Goal: Task Accomplishment & Management: Use online tool/utility

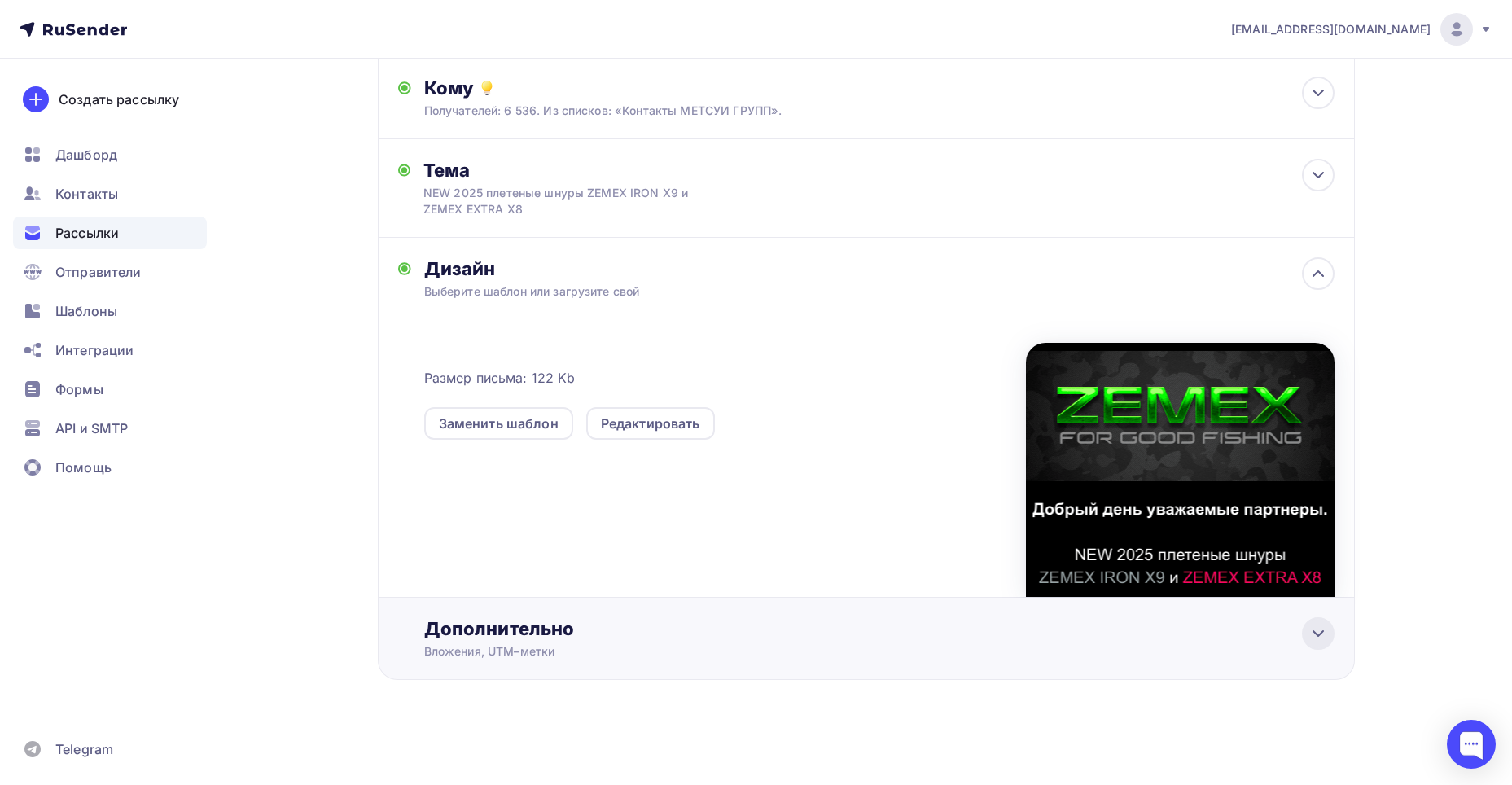
click at [1311, 628] on icon at bounding box center [1318, 633] width 19 height 19
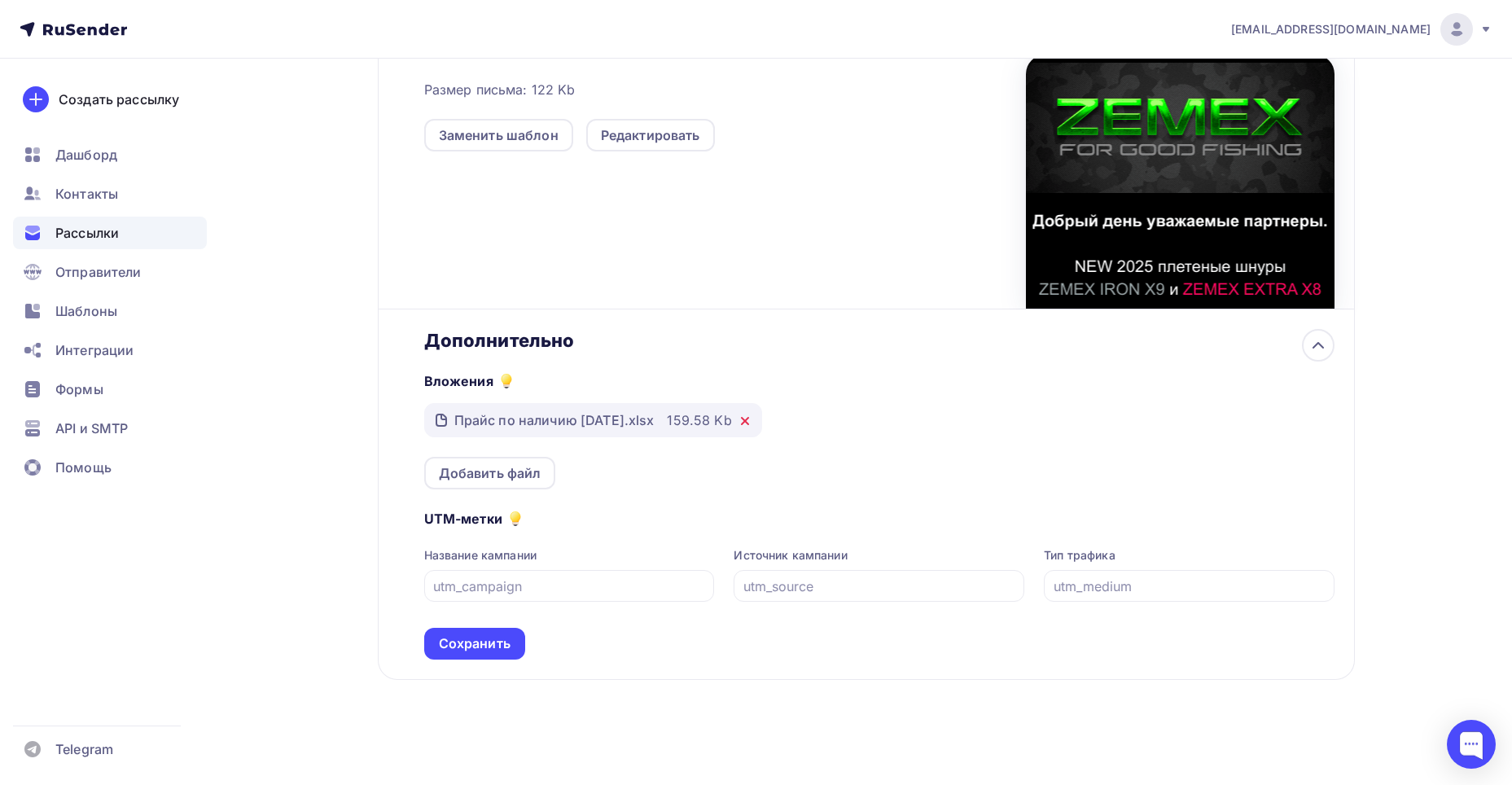
click at [750, 417] on icon at bounding box center [745, 421] width 13 height 13
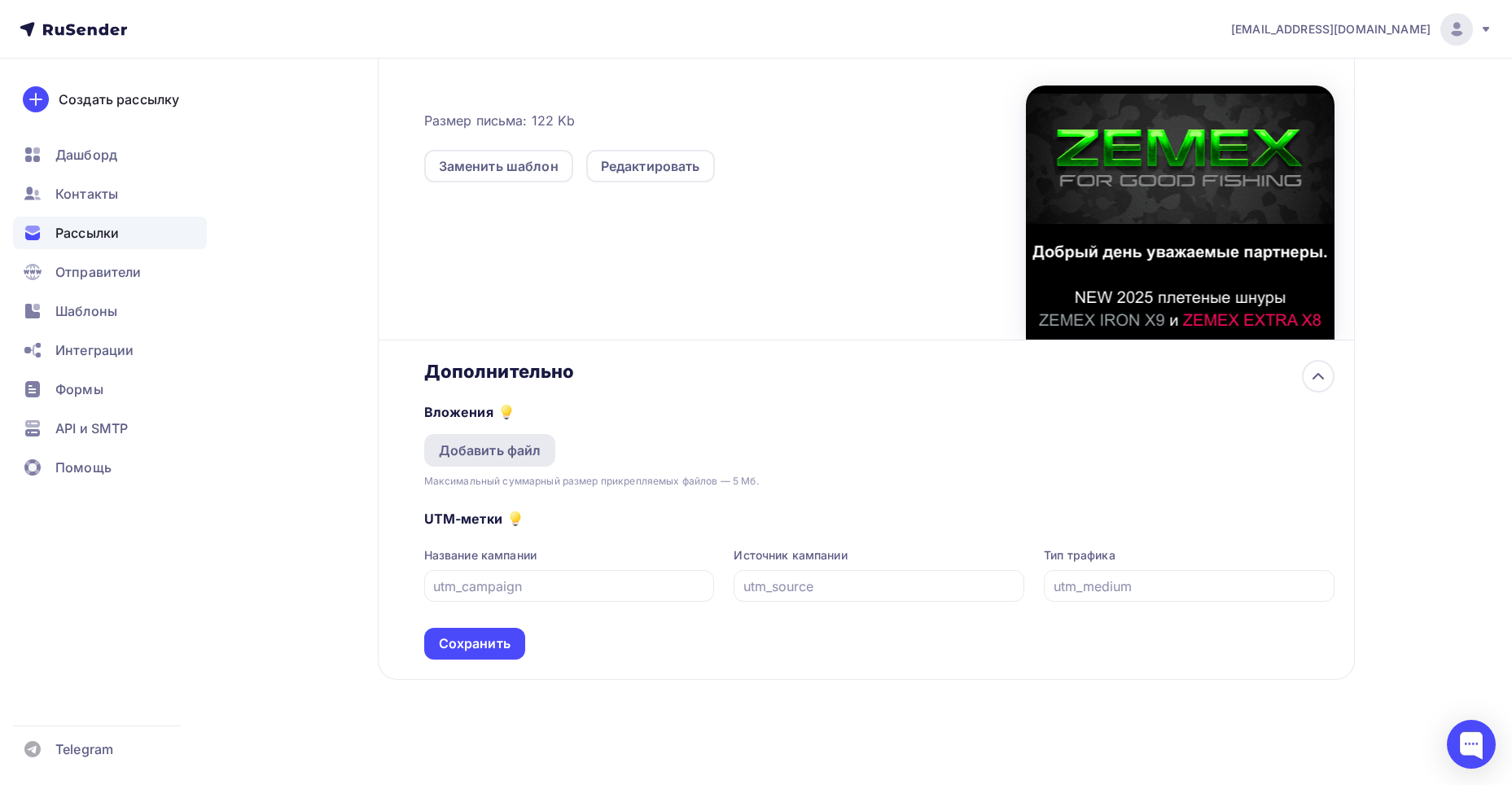
click at [485, 447] on div "Добавить файл" at bounding box center [491, 449] width 103 height 19
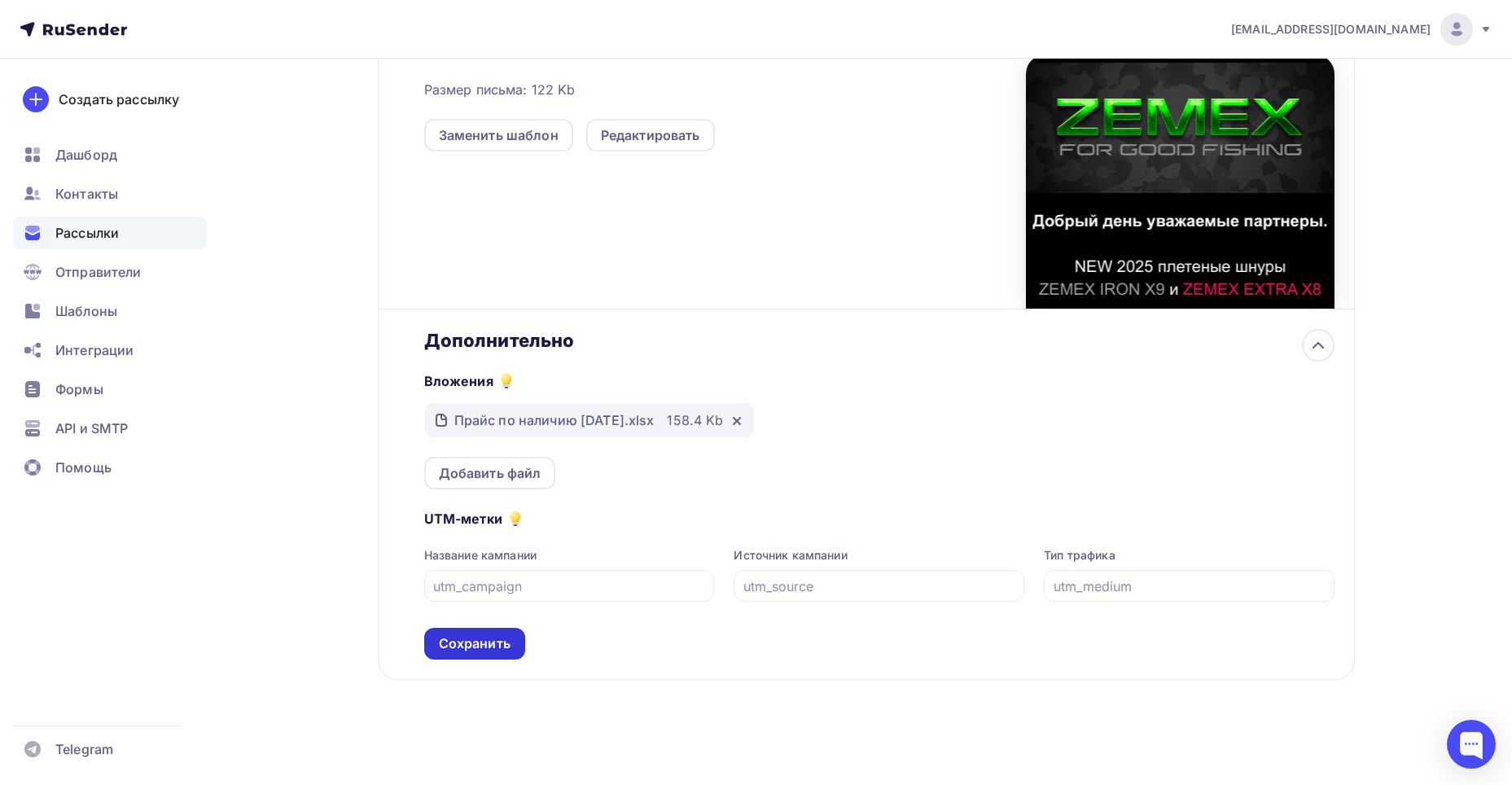
click at [497, 639] on div "Сохранить" at bounding box center [475, 644] width 72 height 18
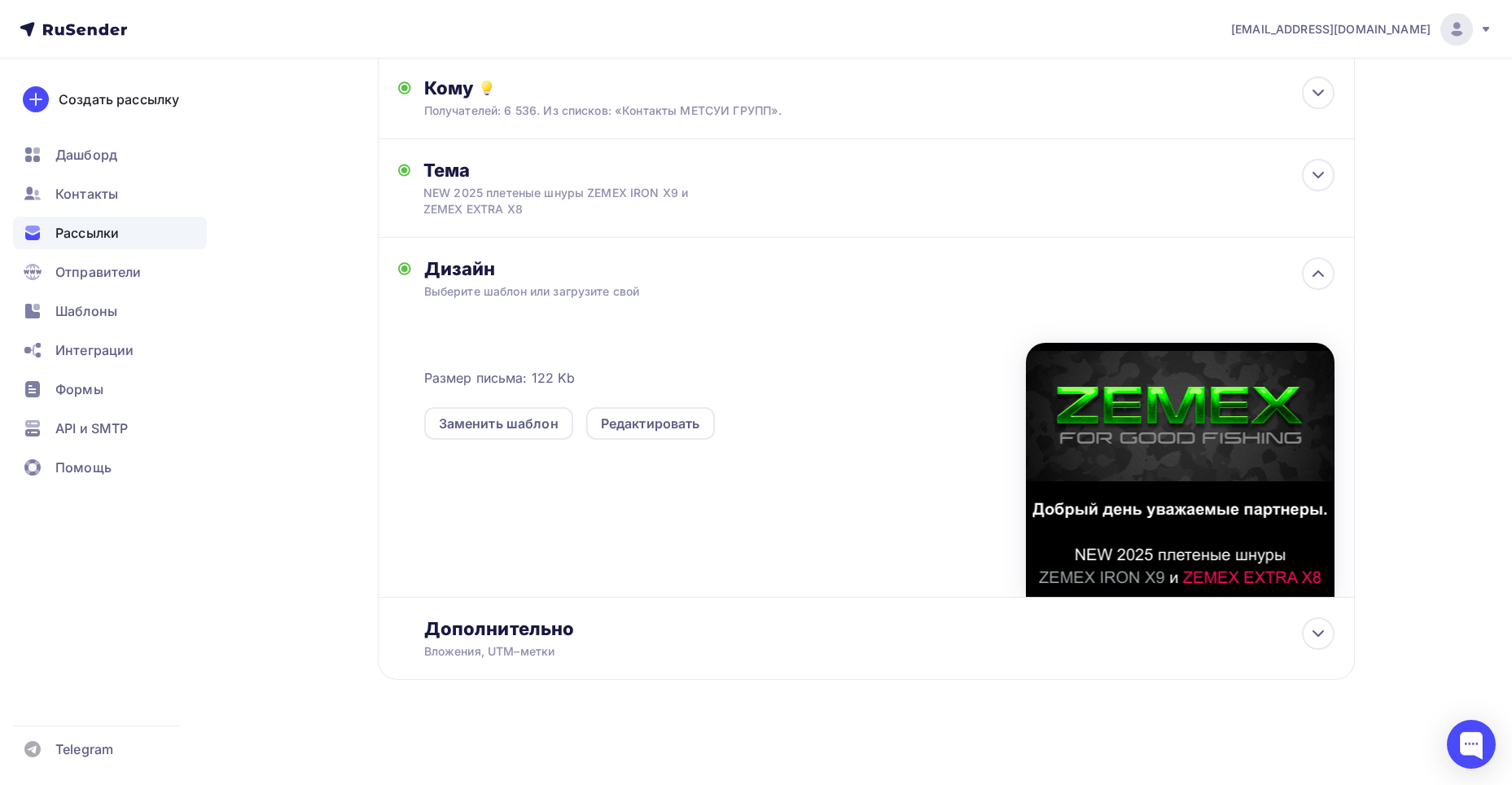
scroll to position [0, 0]
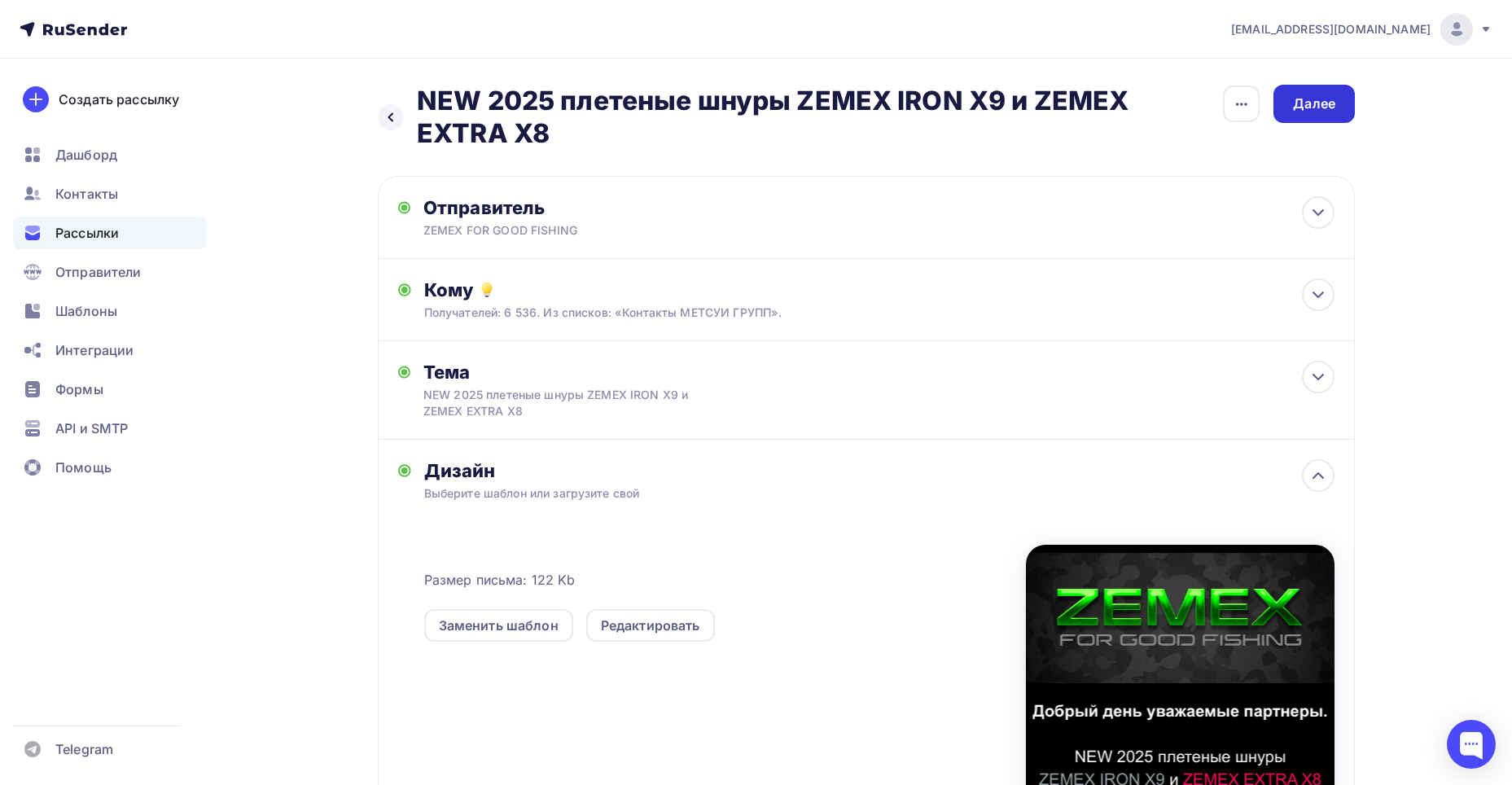
click at [1306, 110] on div "Далее" at bounding box center [1314, 104] width 42 height 18
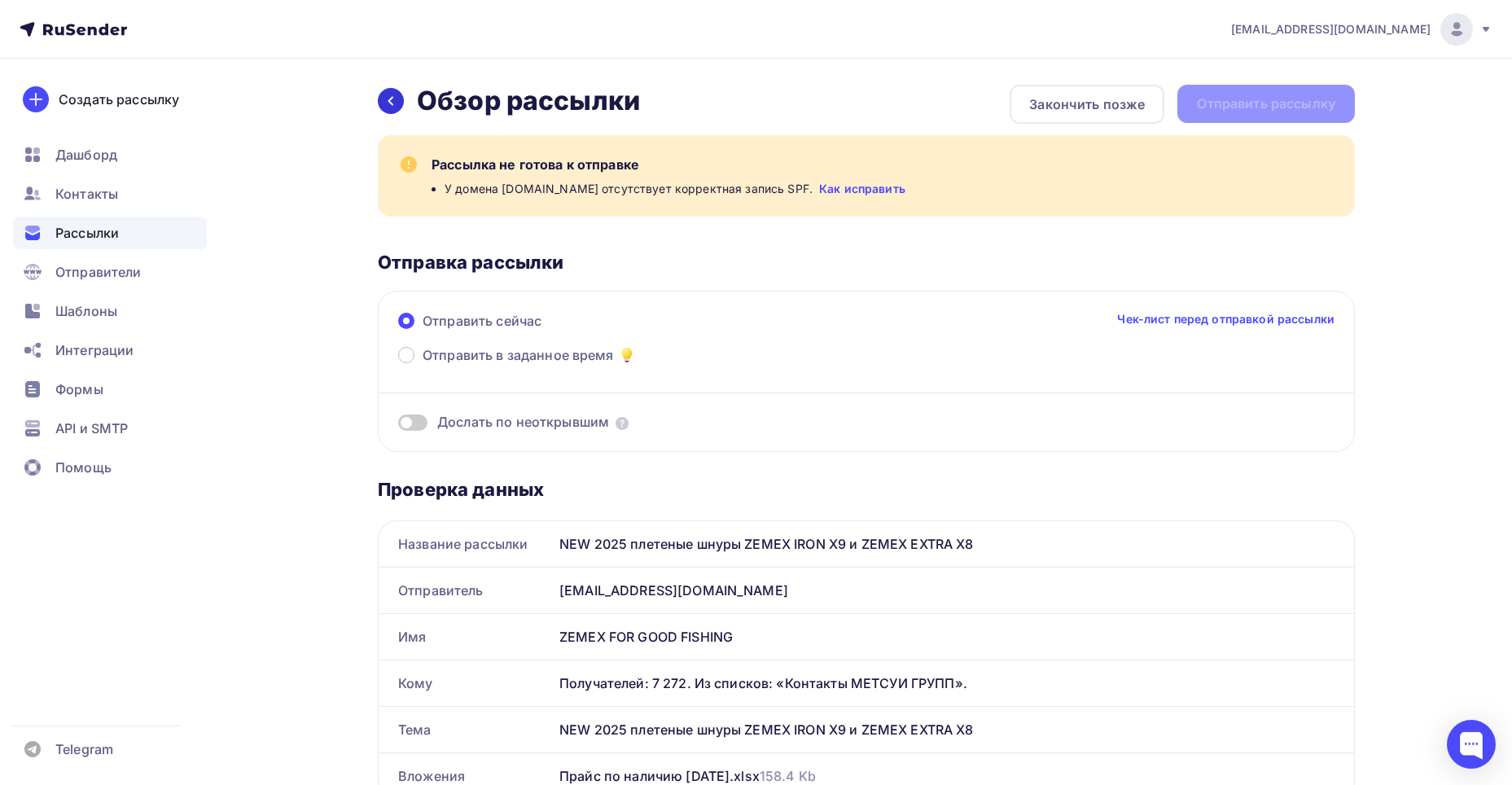
click at [385, 100] on icon at bounding box center [391, 101] width 13 height 13
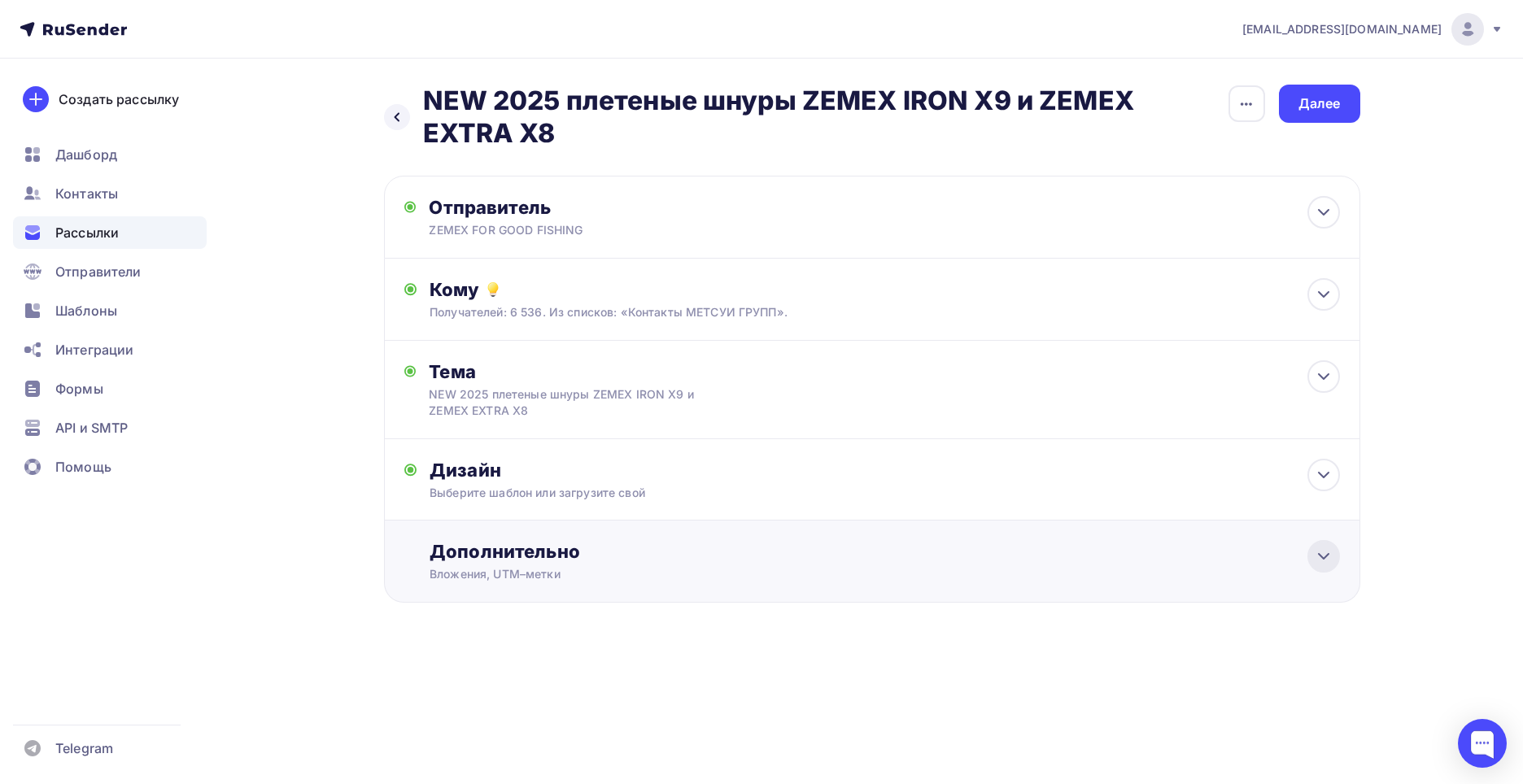
click at [1320, 557] on icon at bounding box center [1323, 556] width 19 height 19
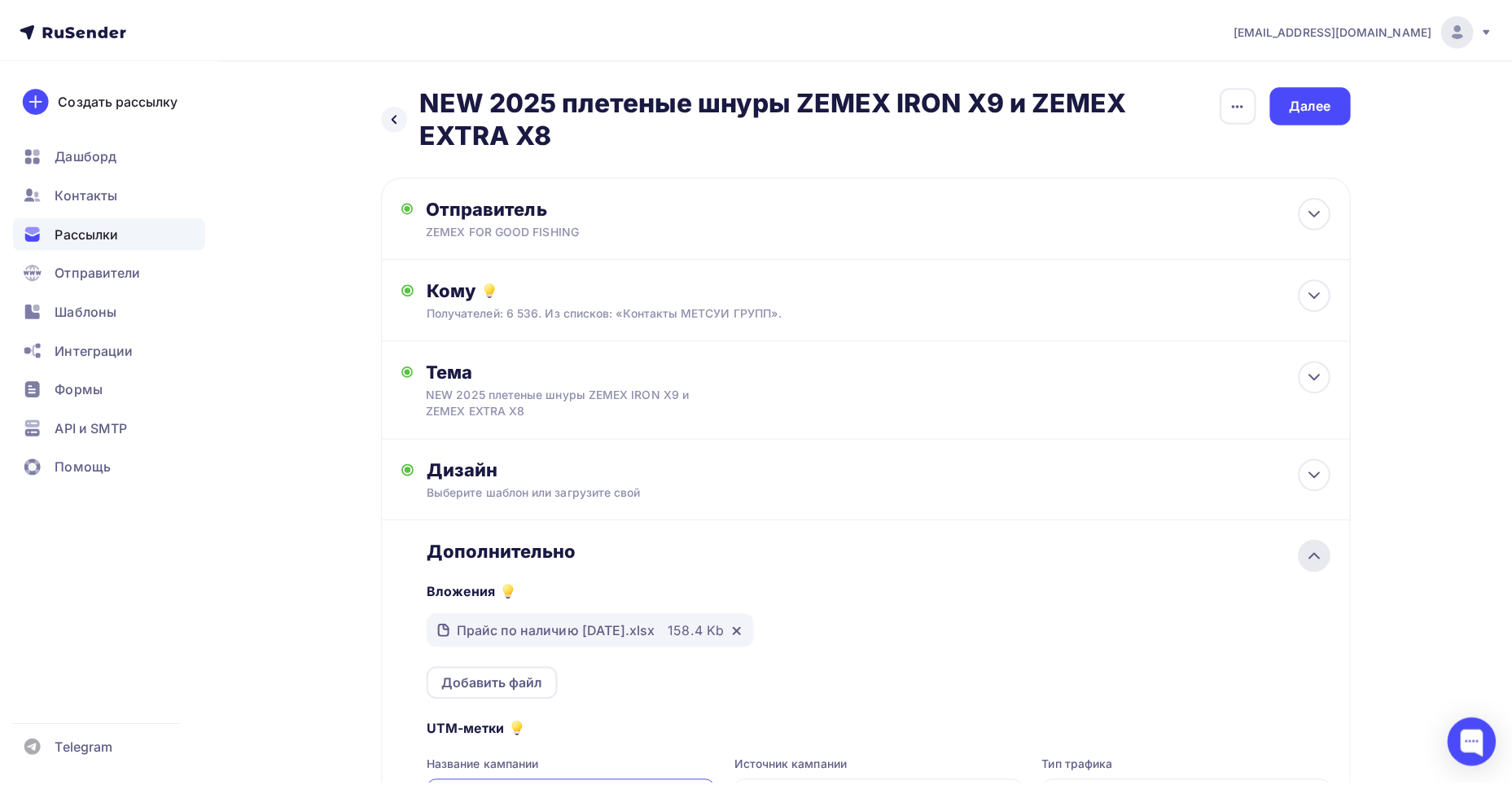
scroll to position [212, 0]
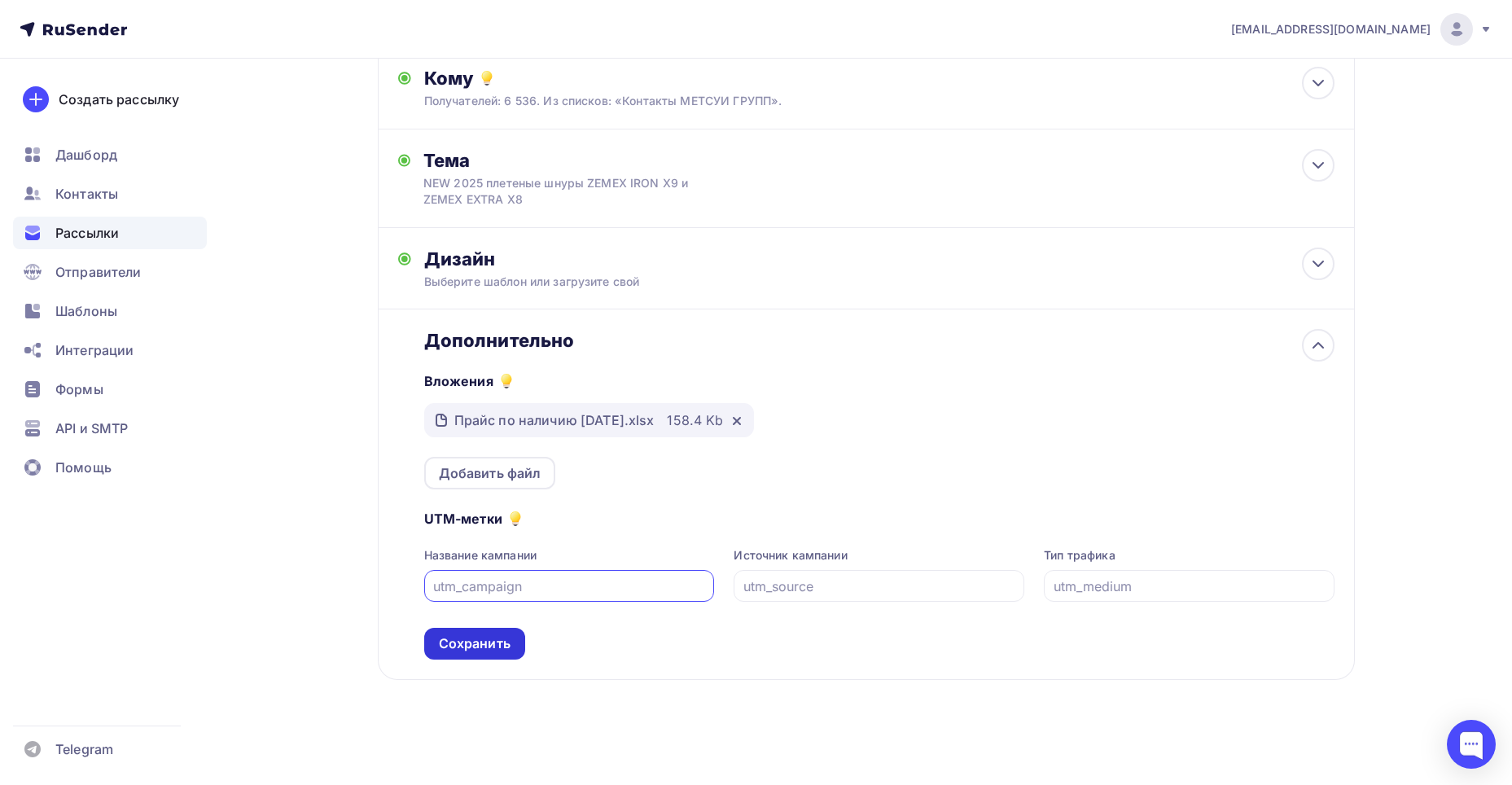
click at [482, 649] on div "Сохранить" at bounding box center [475, 644] width 72 height 18
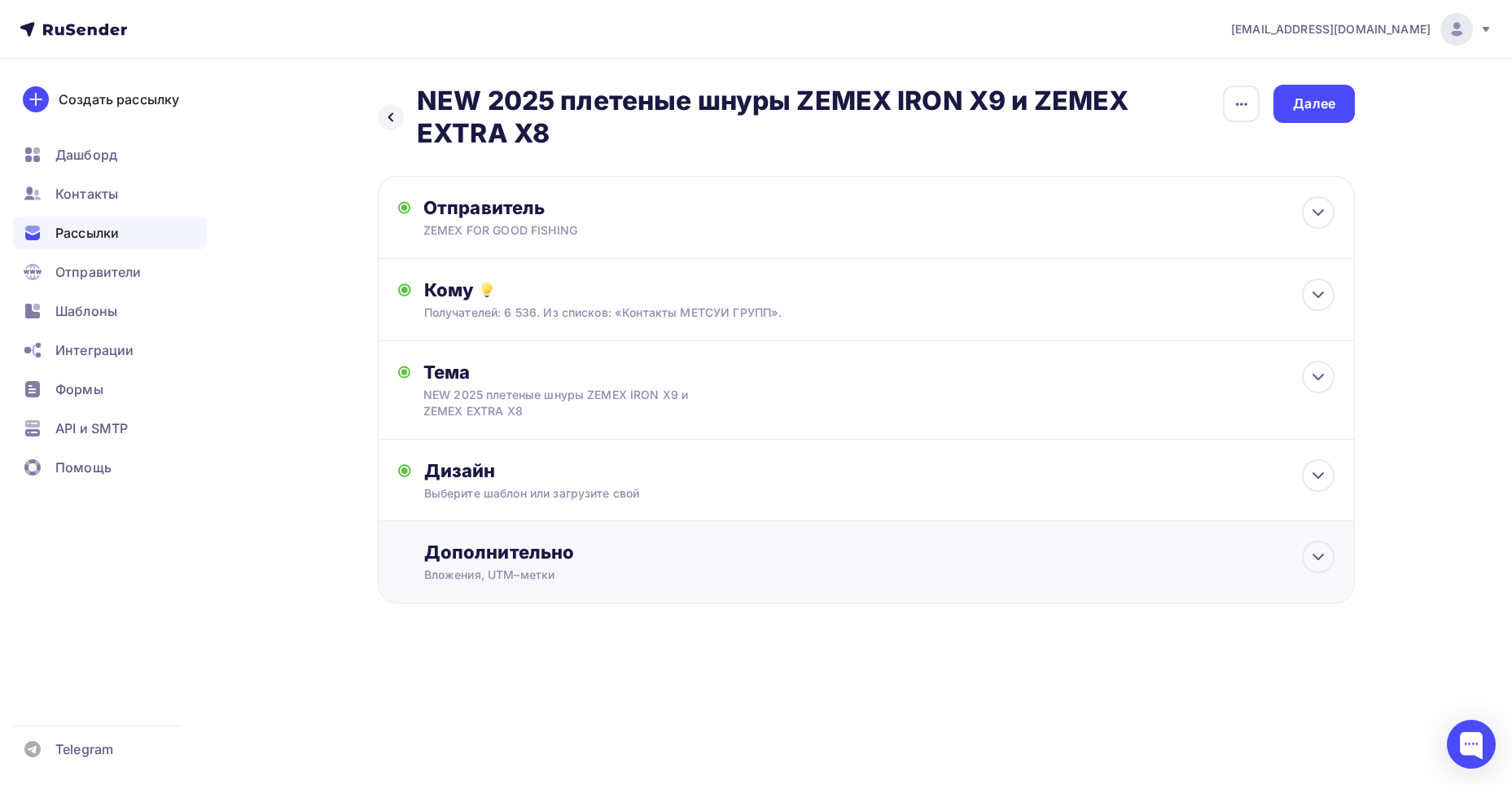
scroll to position [0, 0]
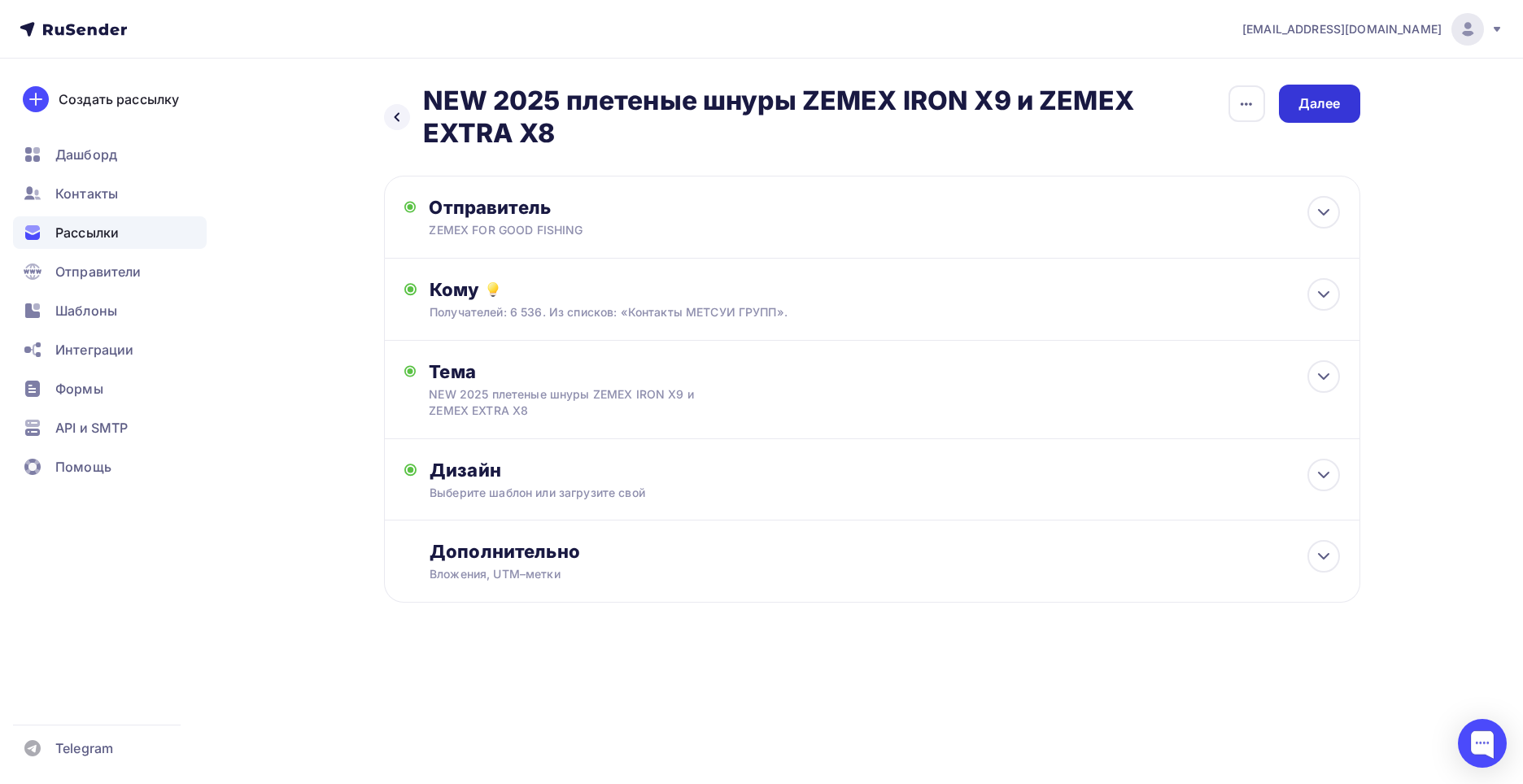
click at [1307, 103] on div "Далее" at bounding box center [1320, 103] width 42 height 18
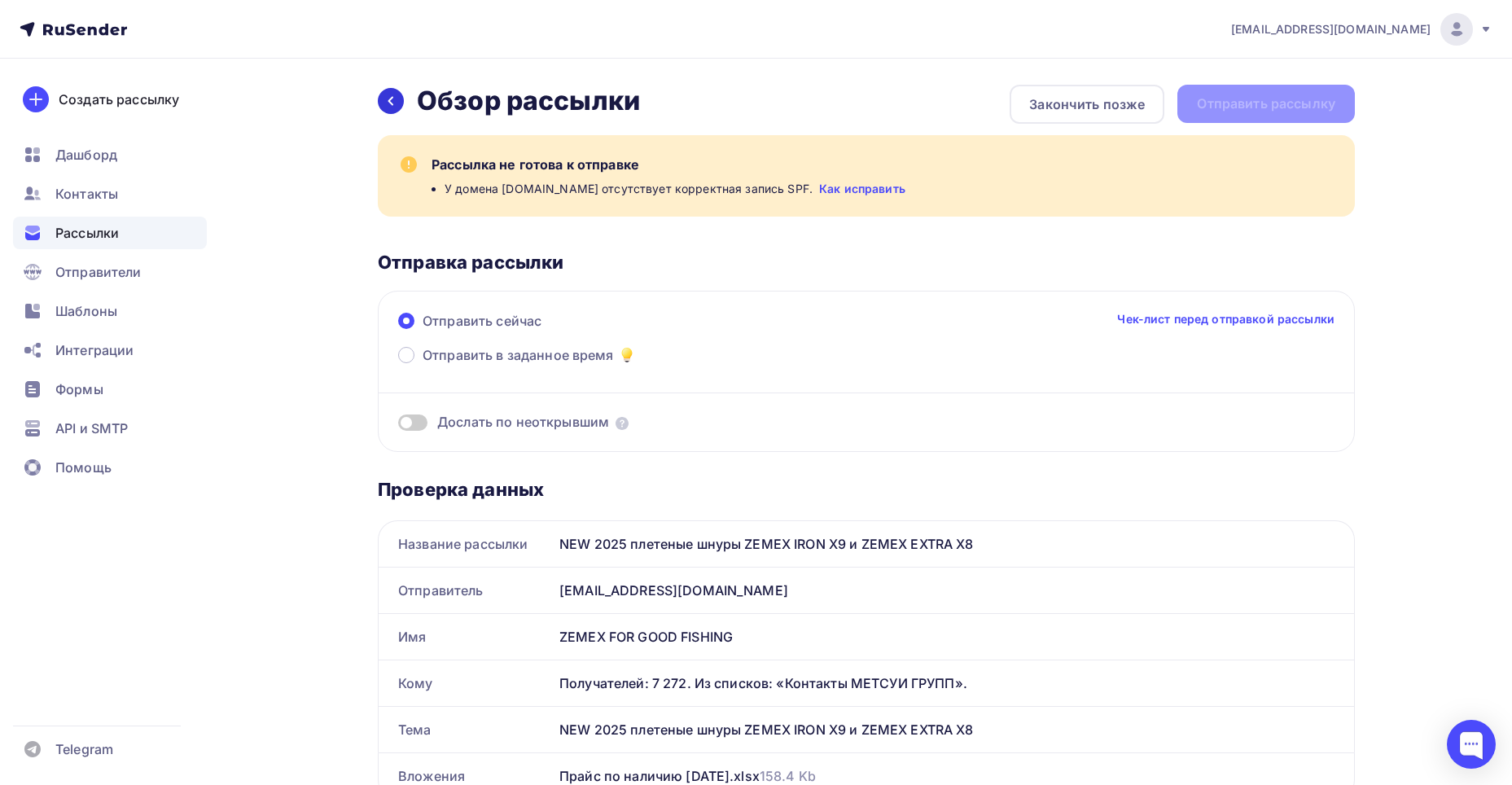
click at [386, 96] on icon at bounding box center [391, 101] width 13 height 13
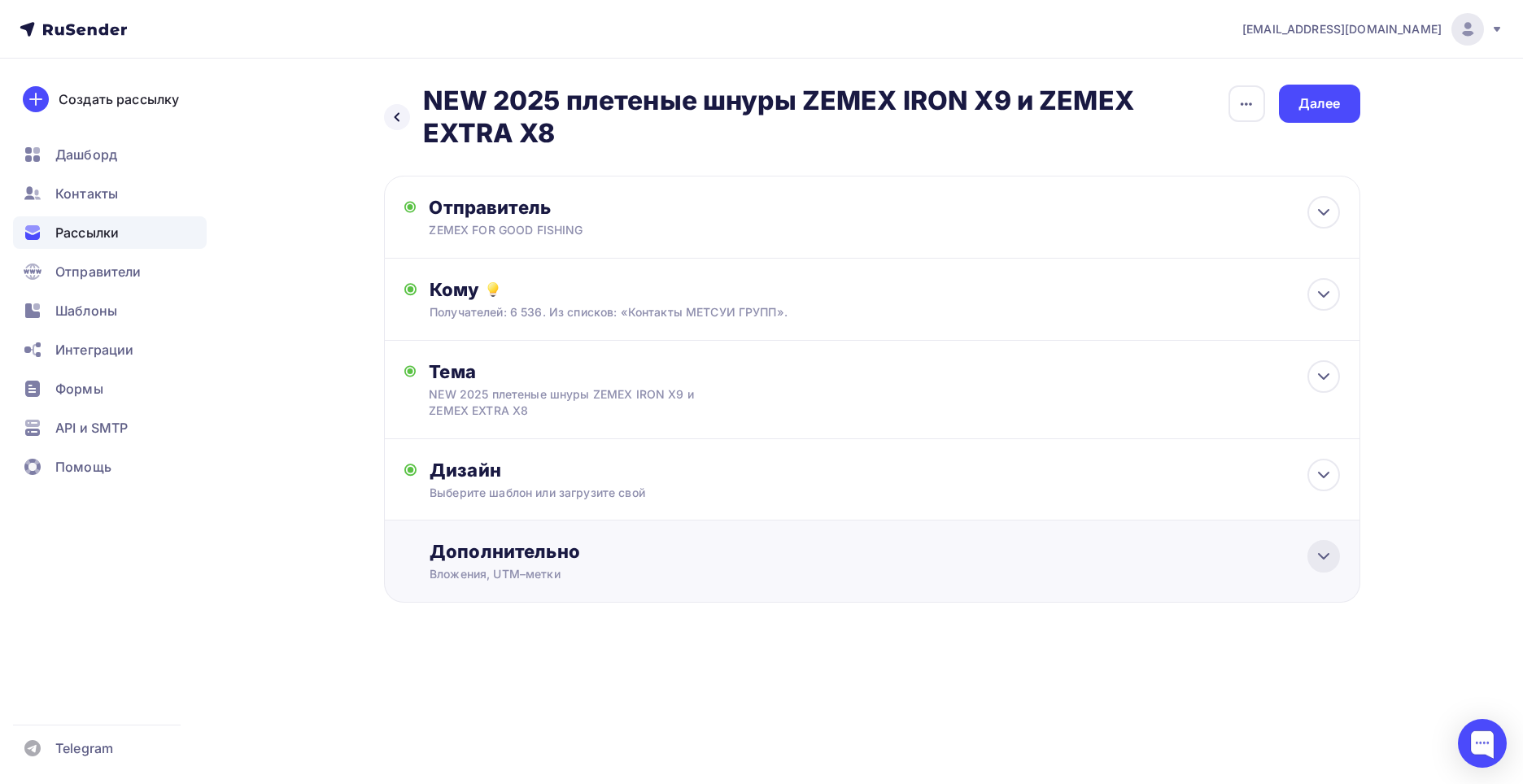
click at [1333, 558] on div at bounding box center [1324, 557] width 33 height 33
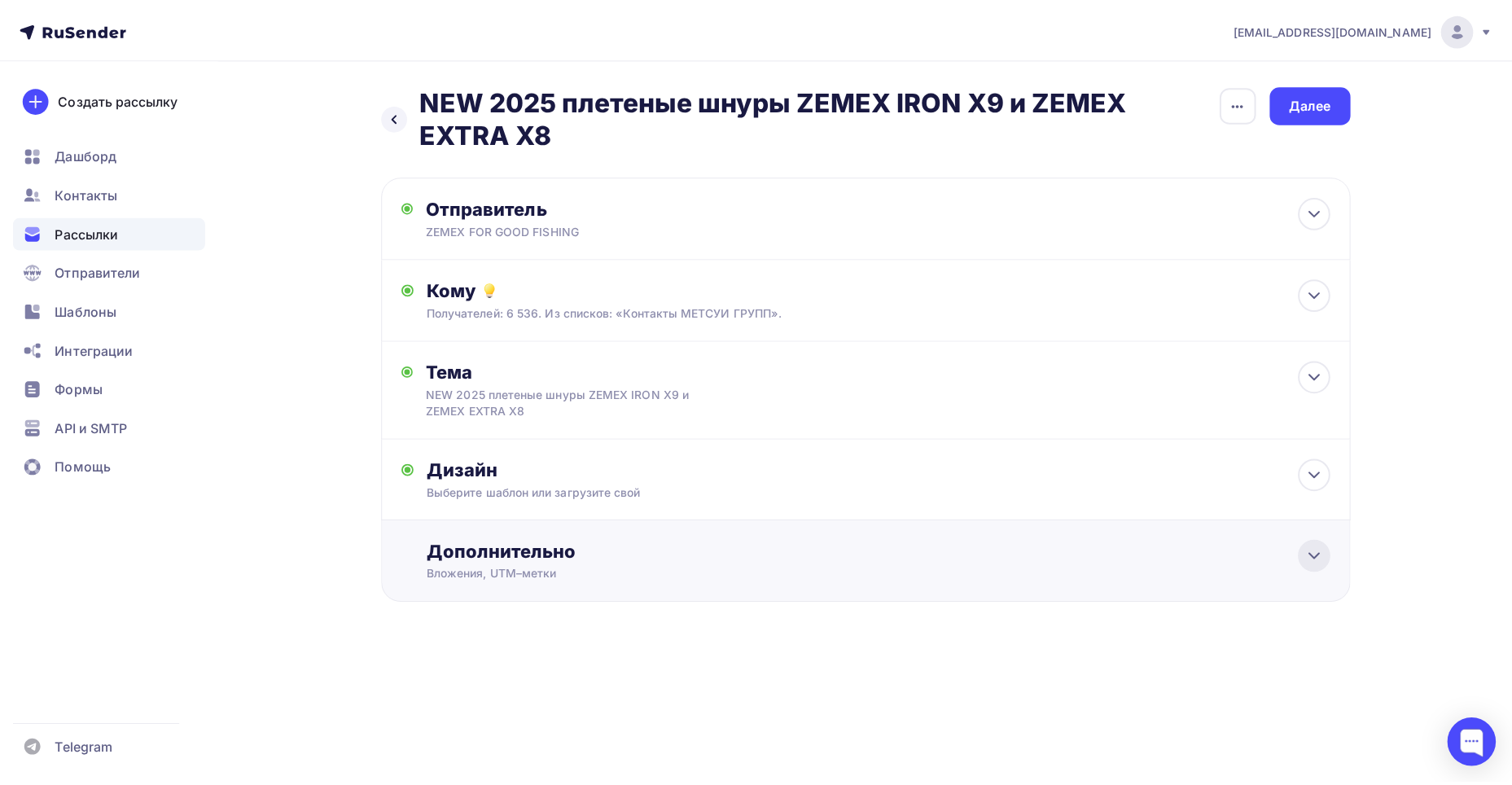
scroll to position [212, 0]
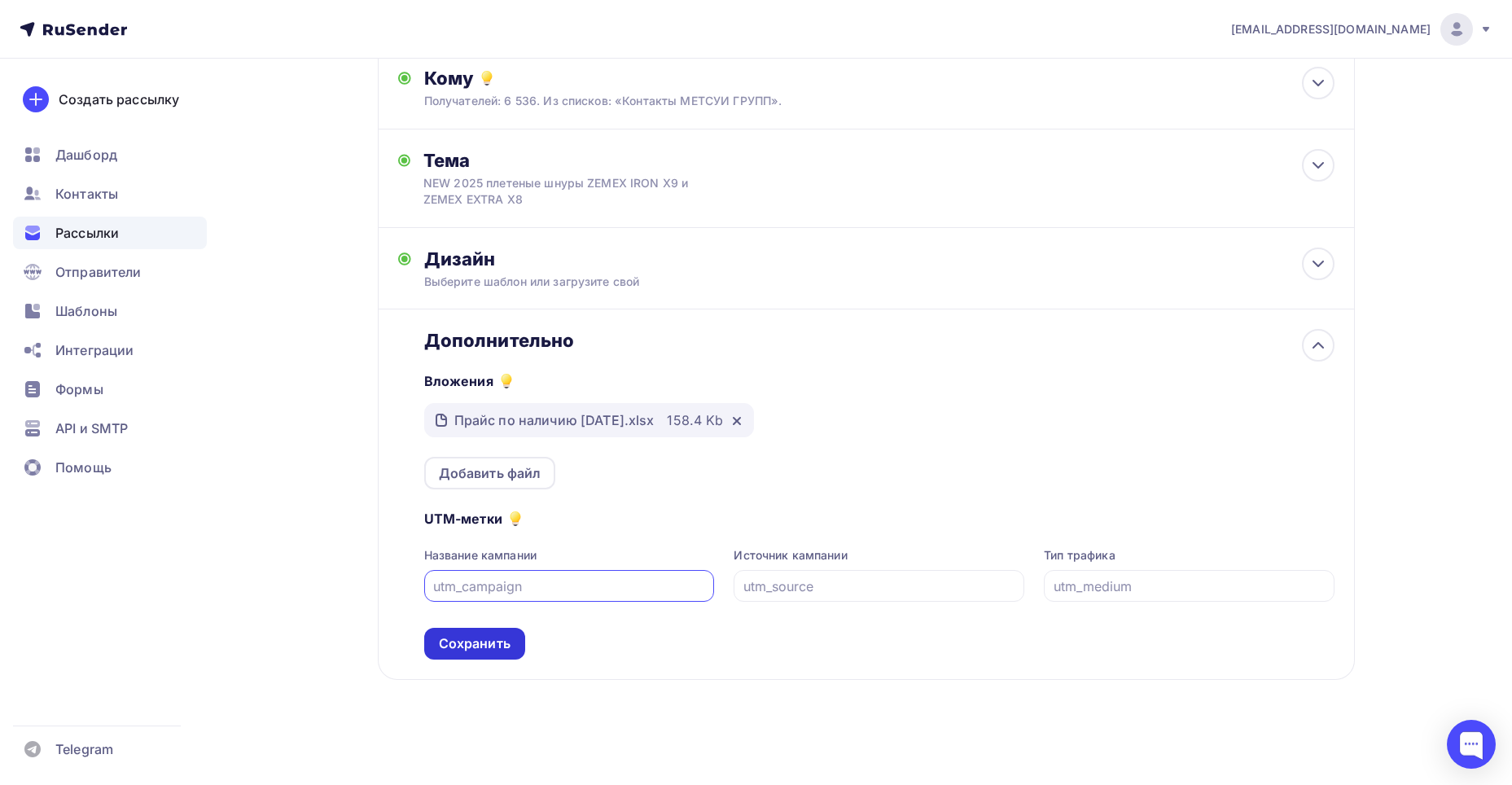
click at [495, 649] on div "Сохранить" at bounding box center [475, 644] width 72 height 18
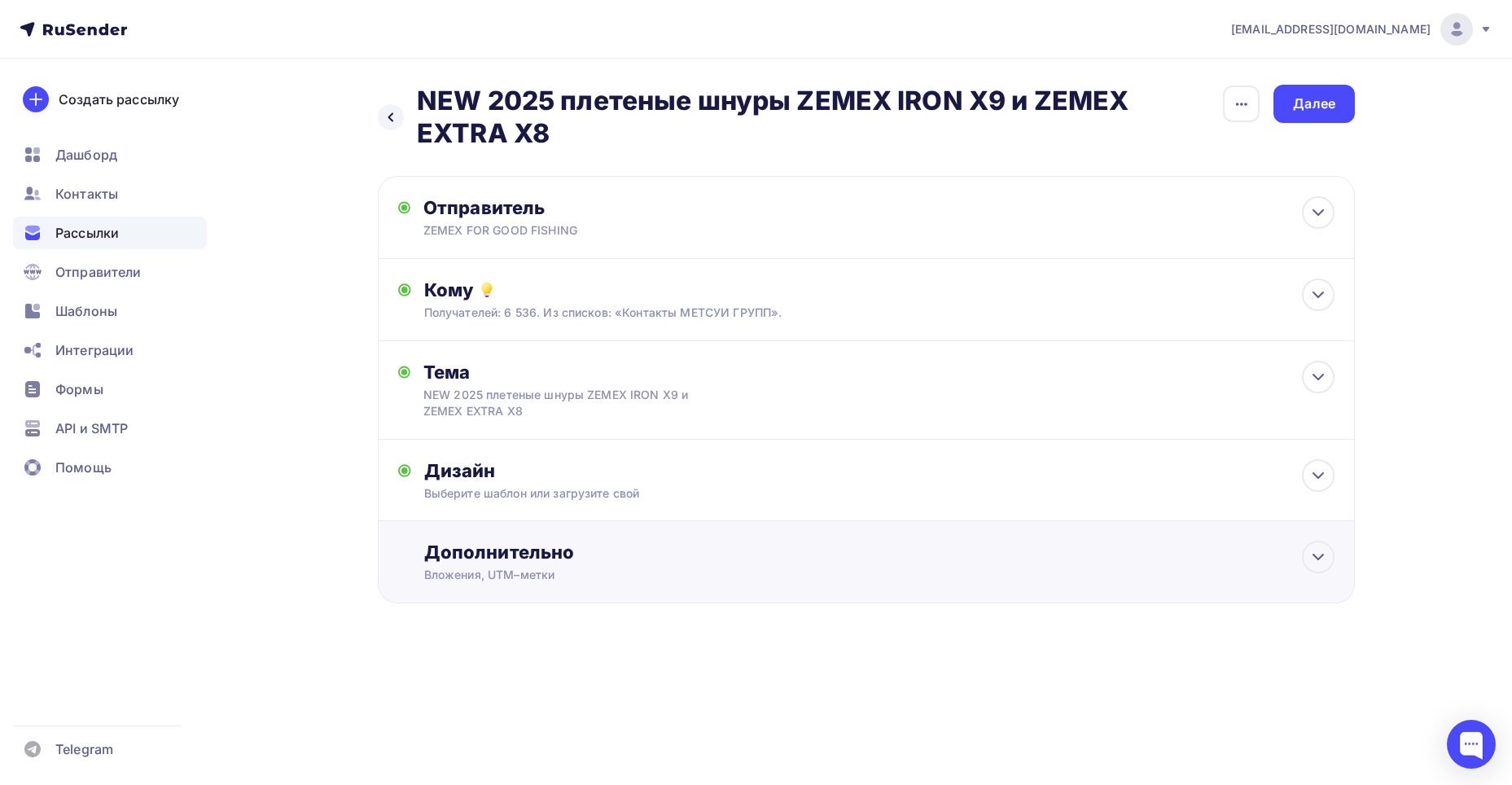
scroll to position [0, 0]
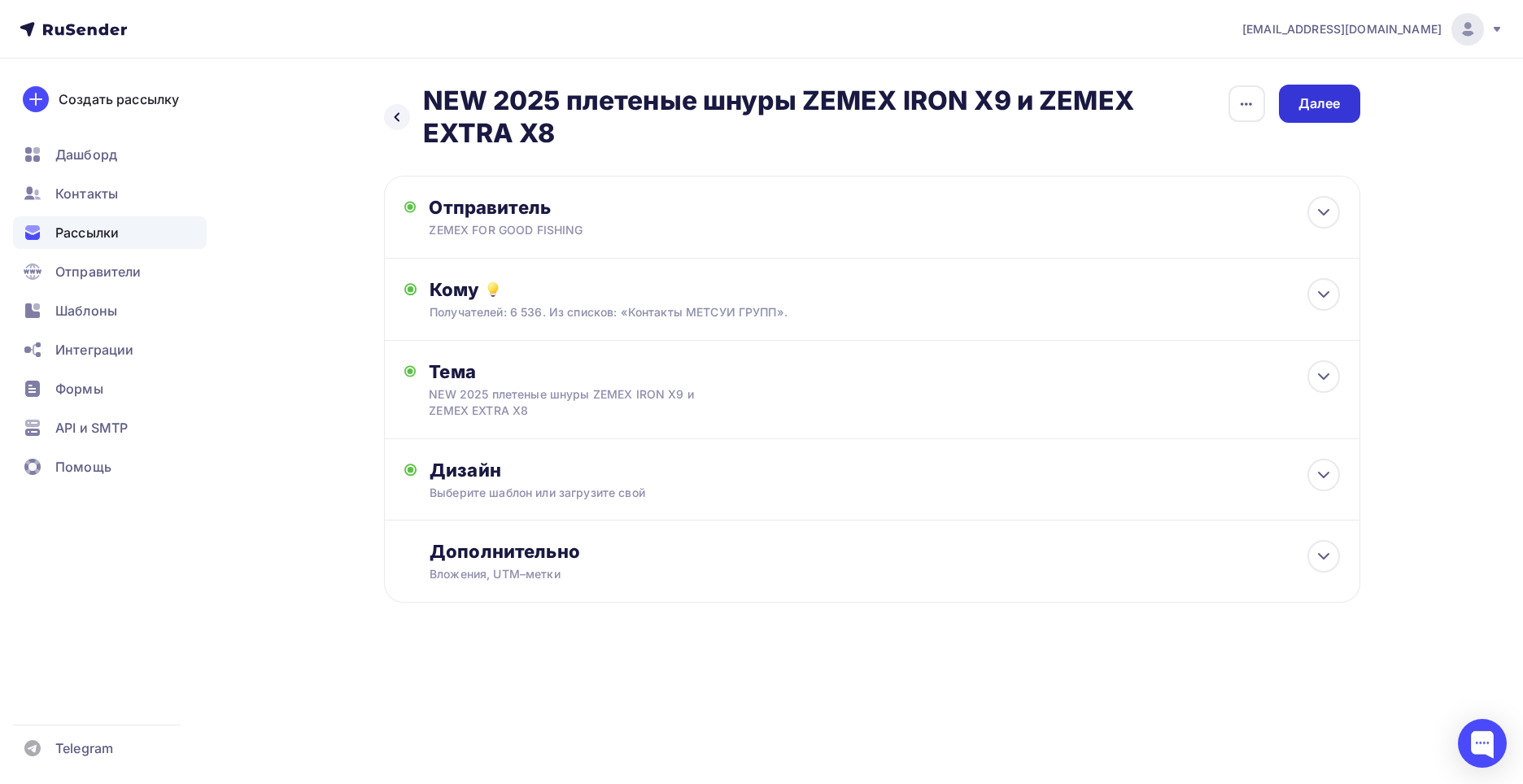
click at [1323, 97] on div "Далее" at bounding box center [1320, 103] width 42 height 18
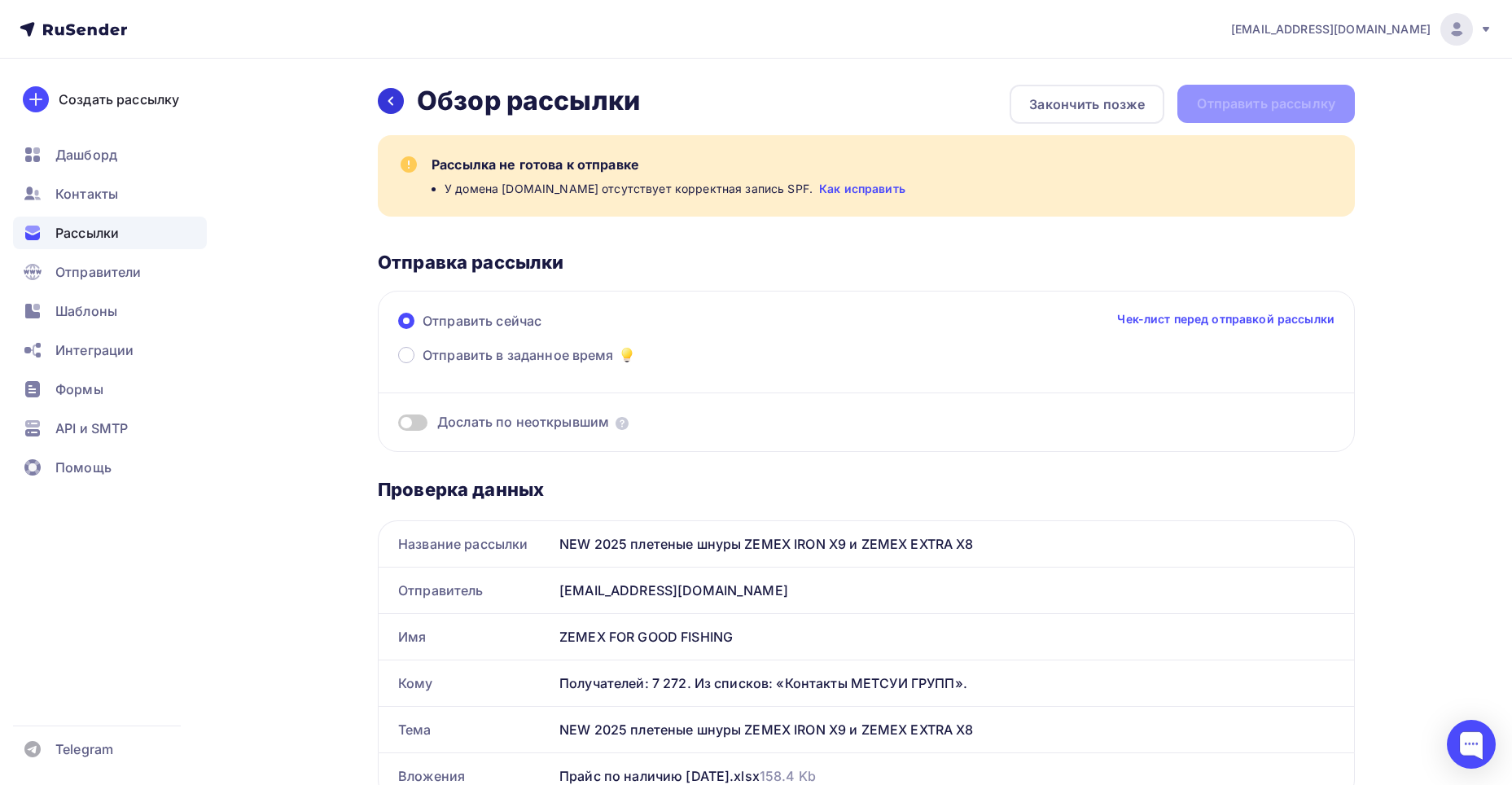
click at [391, 103] on icon at bounding box center [390, 102] width 5 height 9
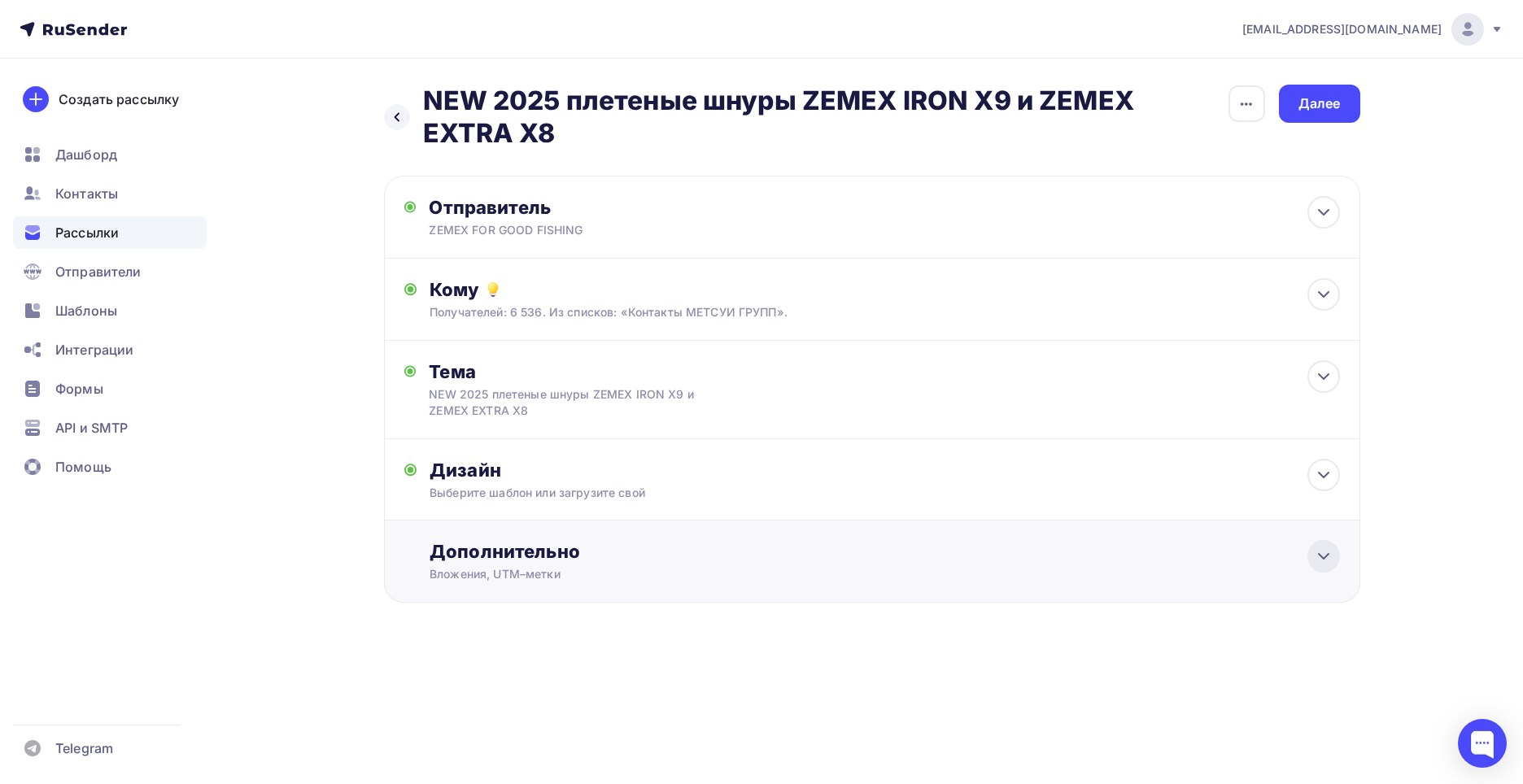
click at [1316, 547] on icon at bounding box center [1323, 556] width 19 height 19
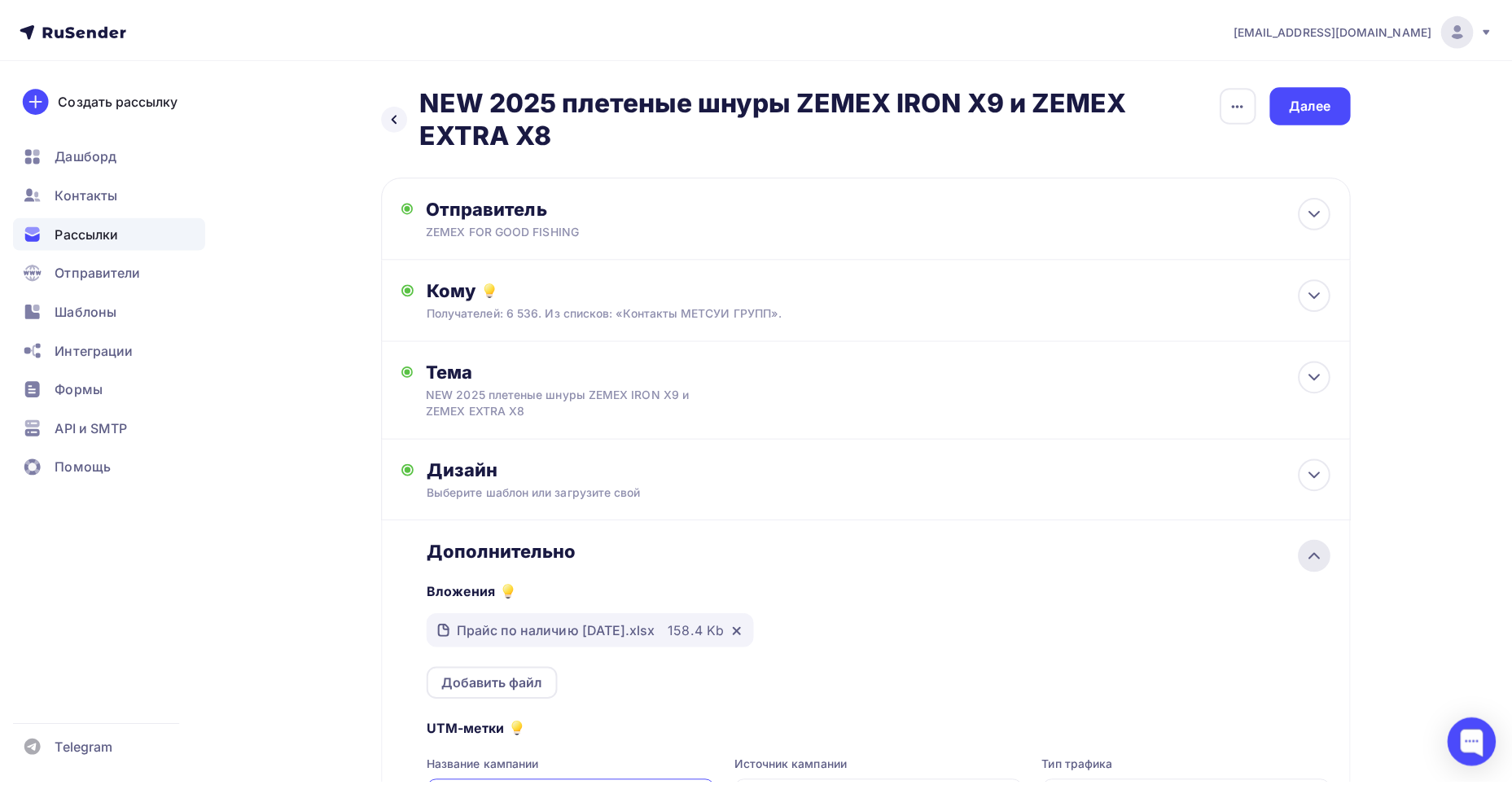
scroll to position [212, 0]
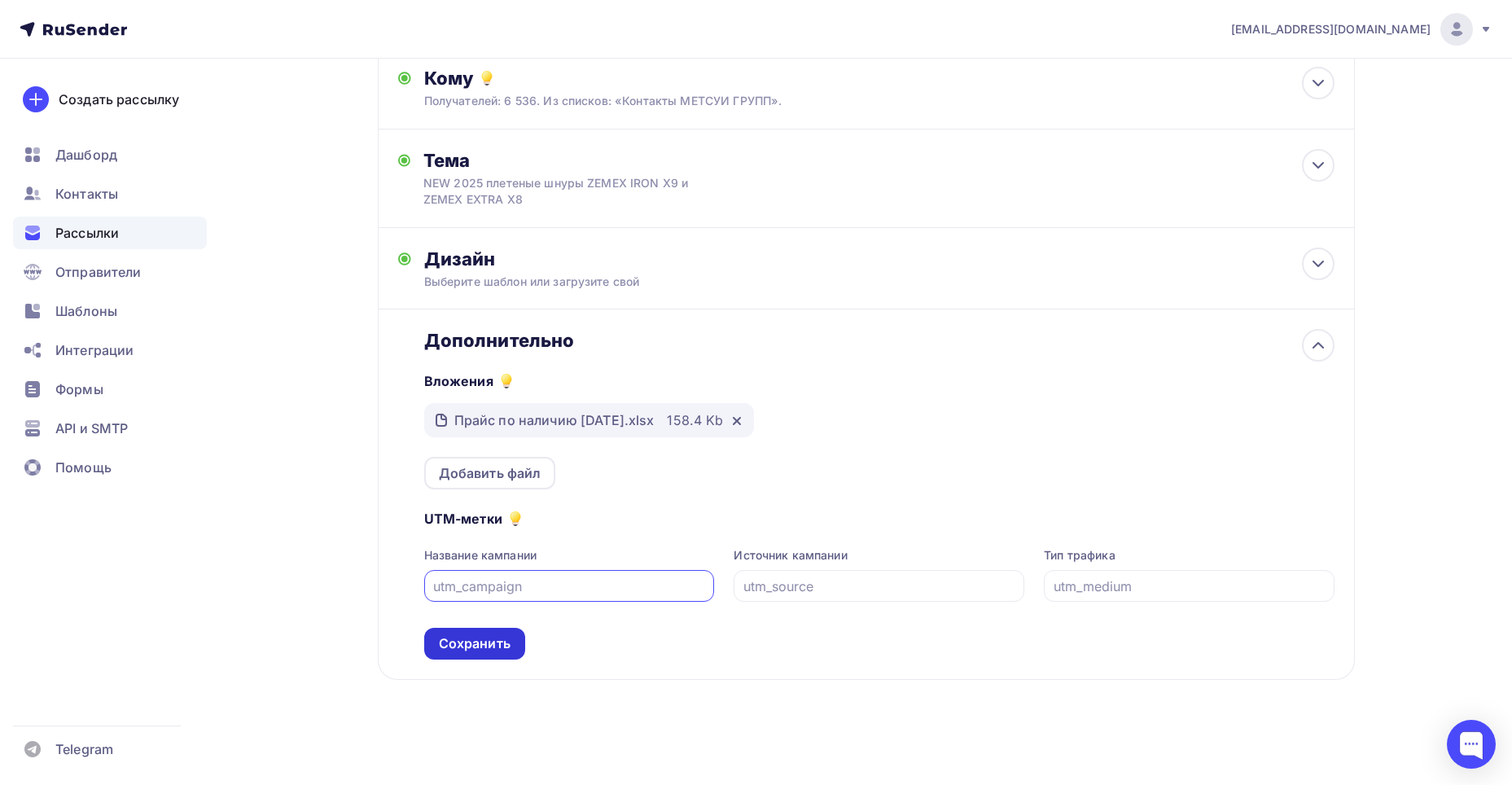
click at [476, 642] on div "Сохранить" at bounding box center [475, 644] width 72 height 18
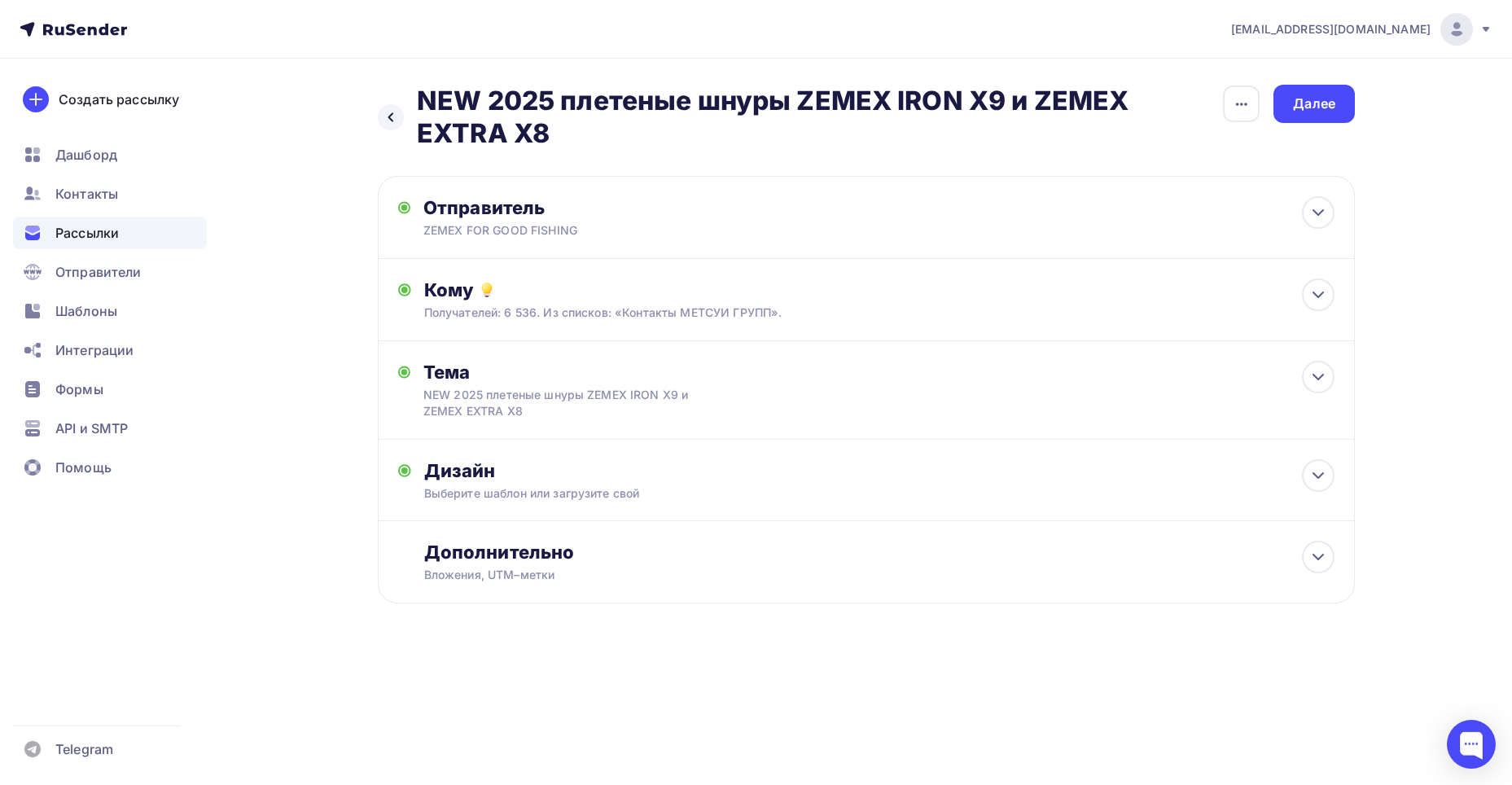
scroll to position [0, 0]
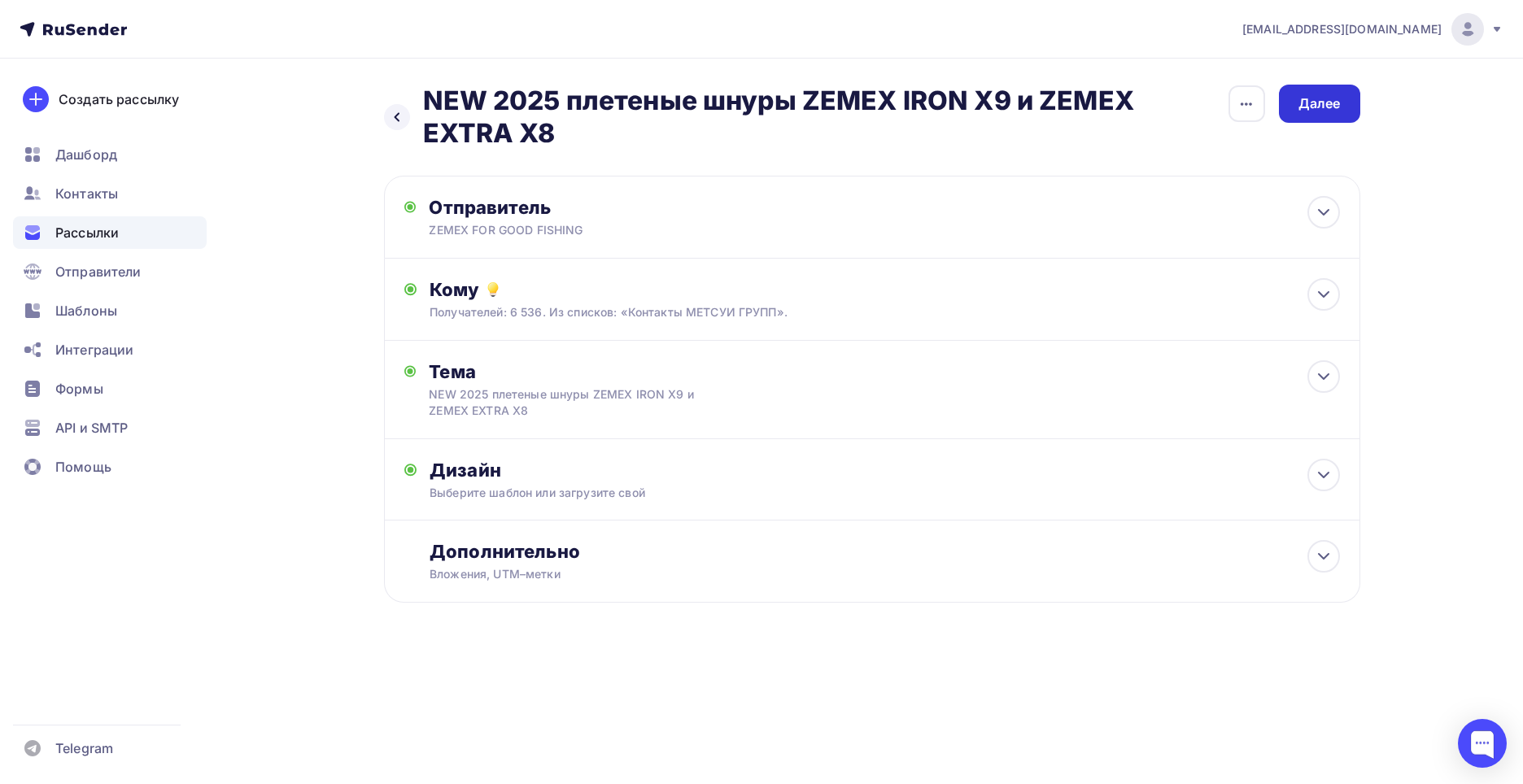
click at [1320, 102] on div "Далее" at bounding box center [1320, 103] width 42 height 18
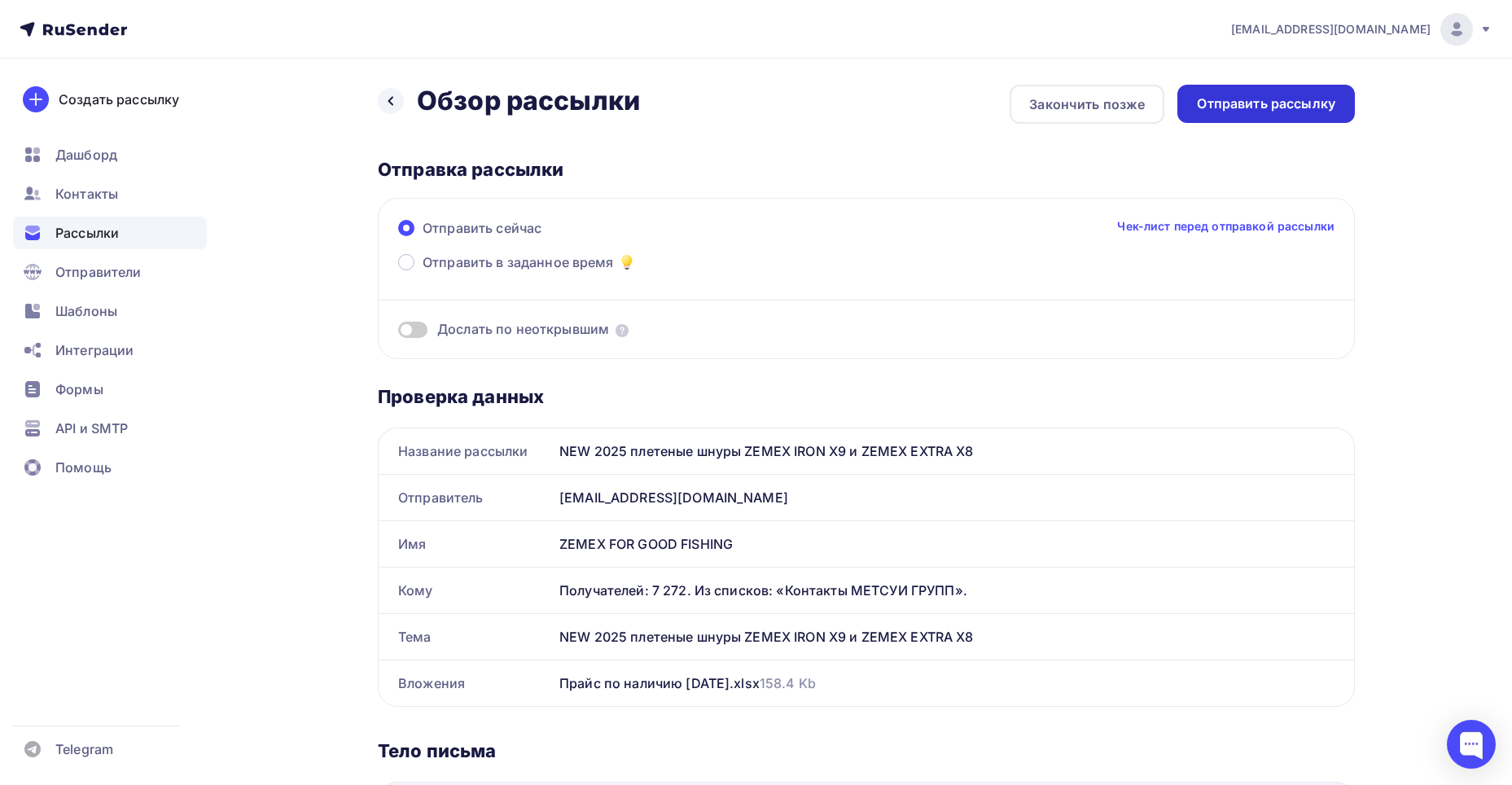
click at [1275, 97] on div "Отправить рассылку" at bounding box center [1265, 104] width 138 height 18
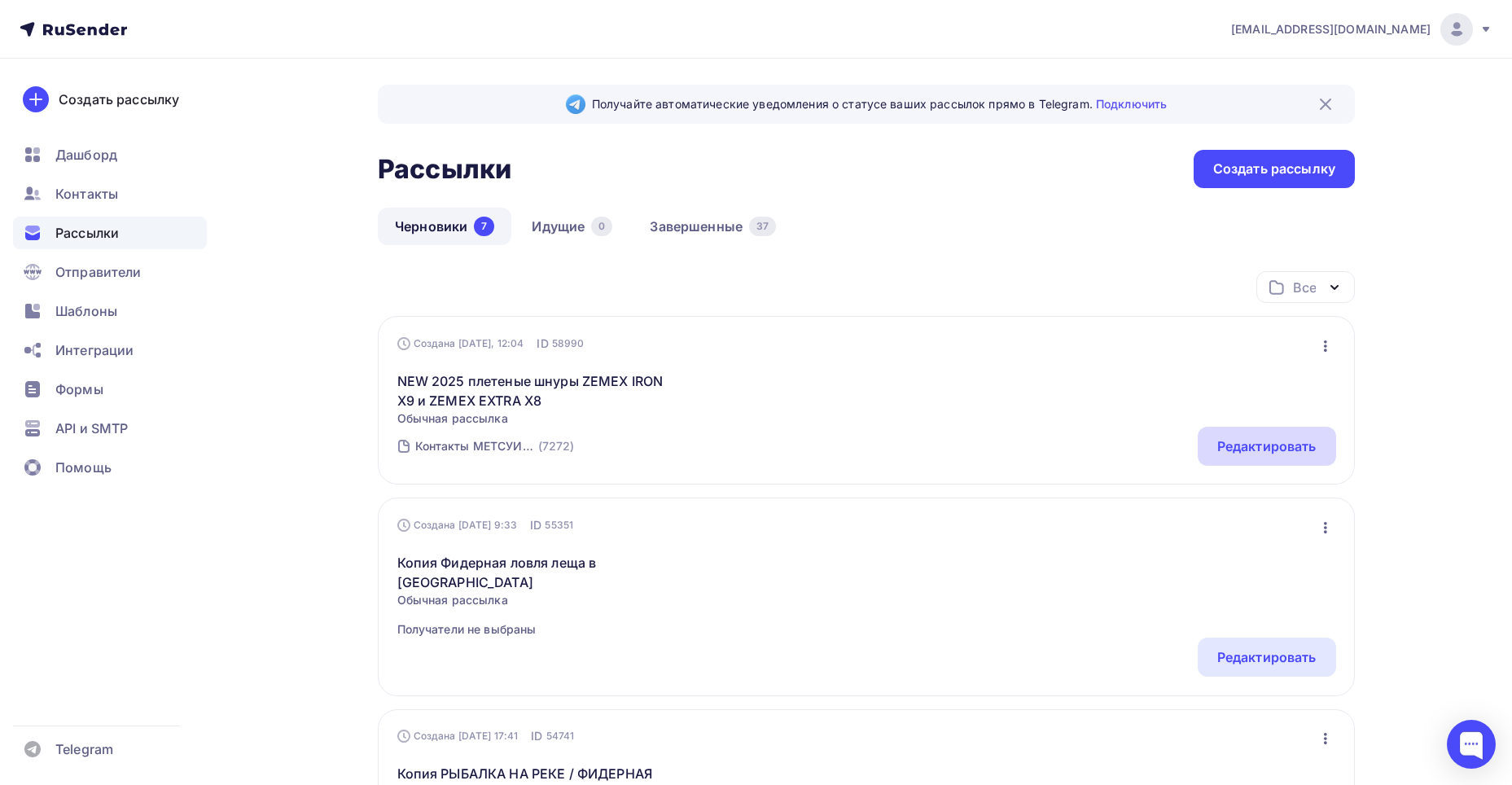
click at [1297, 447] on div "Редактировать" at bounding box center [1266, 446] width 99 height 19
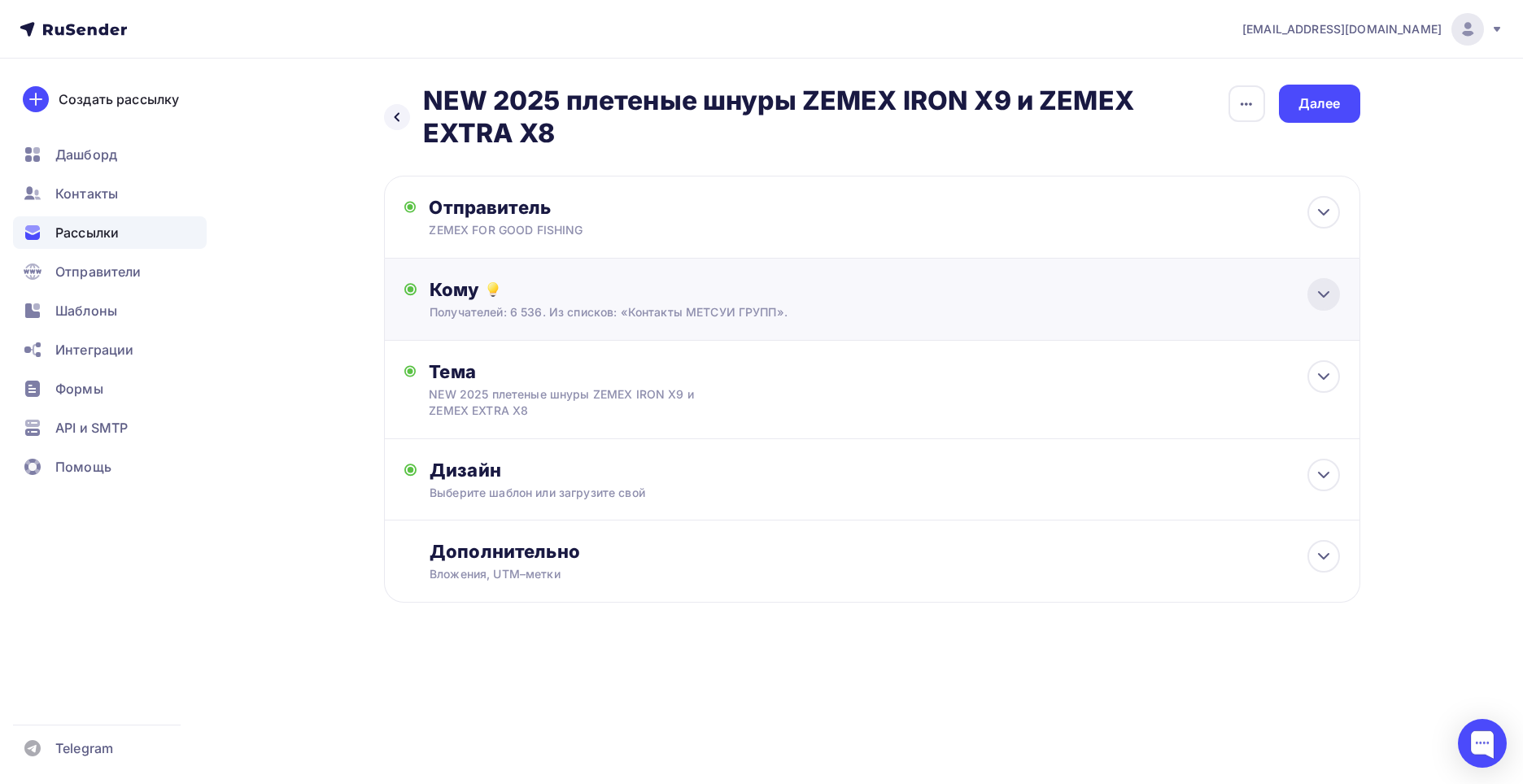
click at [1317, 295] on icon at bounding box center [1323, 294] width 19 height 19
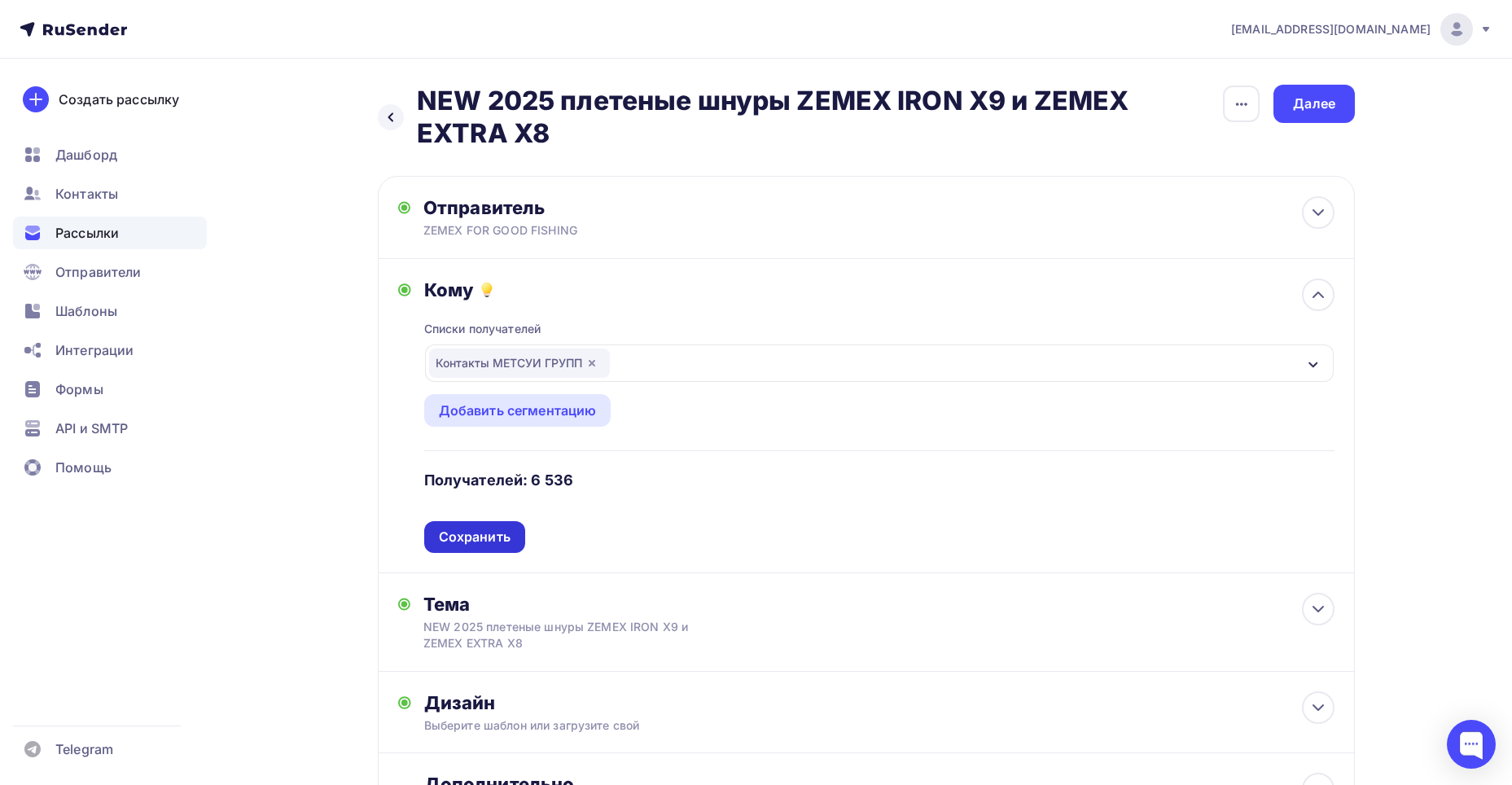
click at [476, 536] on div "Сохранить" at bounding box center [475, 536] width 72 height 18
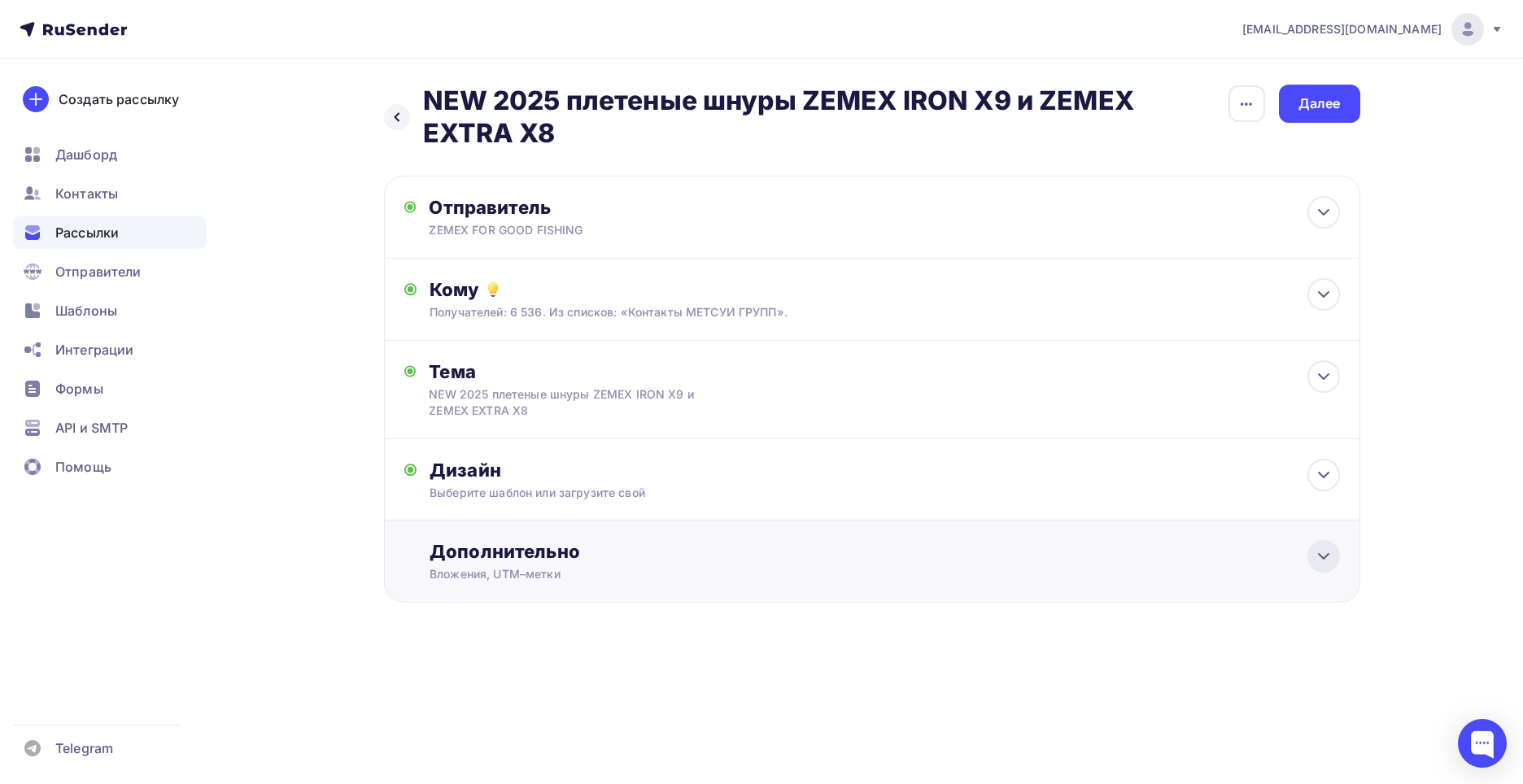
click at [1319, 549] on icon at bounding box center [1323, 556] width 19 height 19
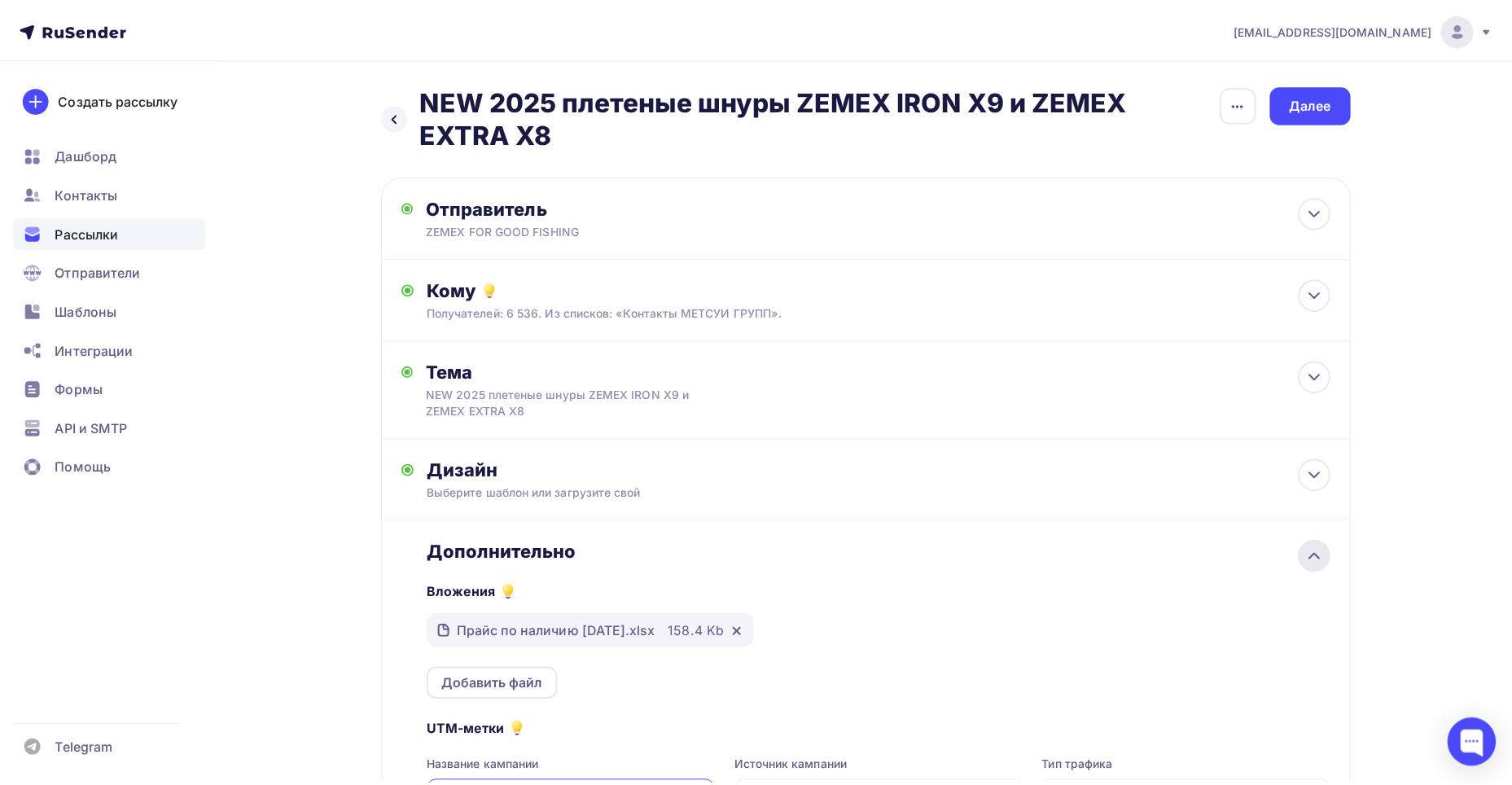
scroll to position [212, 0]
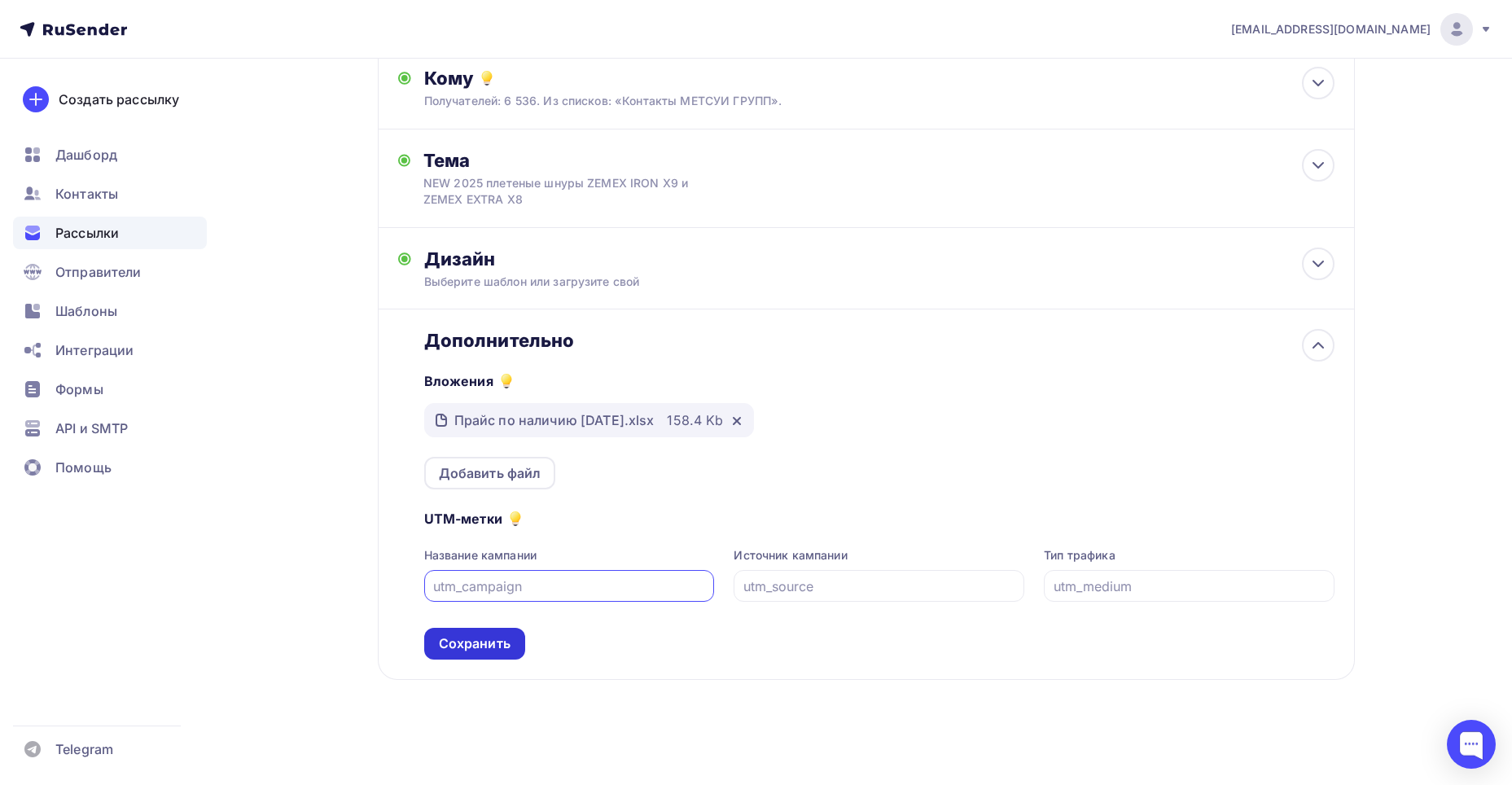
click at [479, 647] on div "Сохранить" at bounding box center [475, 644] width 72 height 18
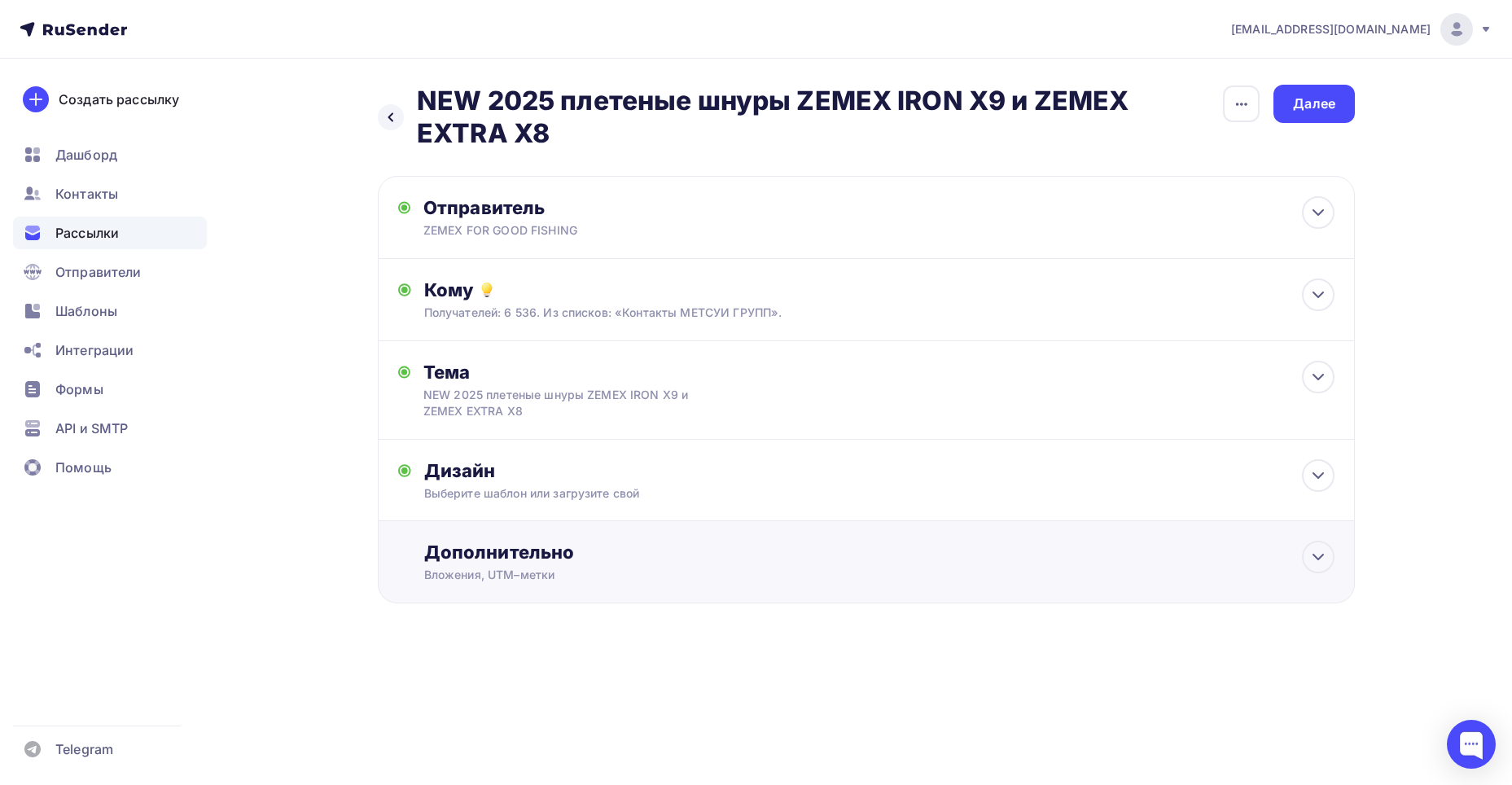
scroll to position [0, 0]
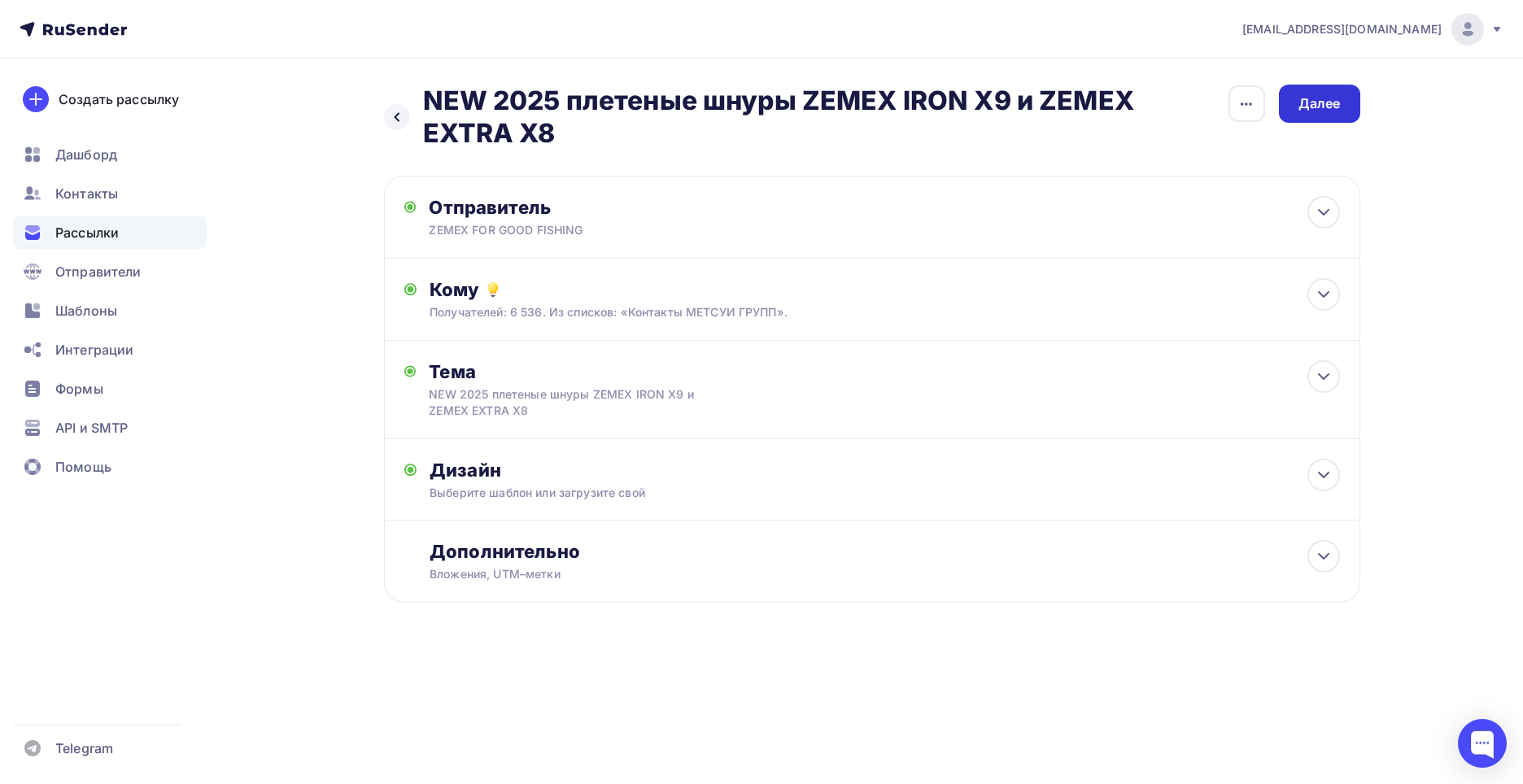
click at [1309, 107] on div "Далее" at bounding box center [1320, 103] width 42 height 18
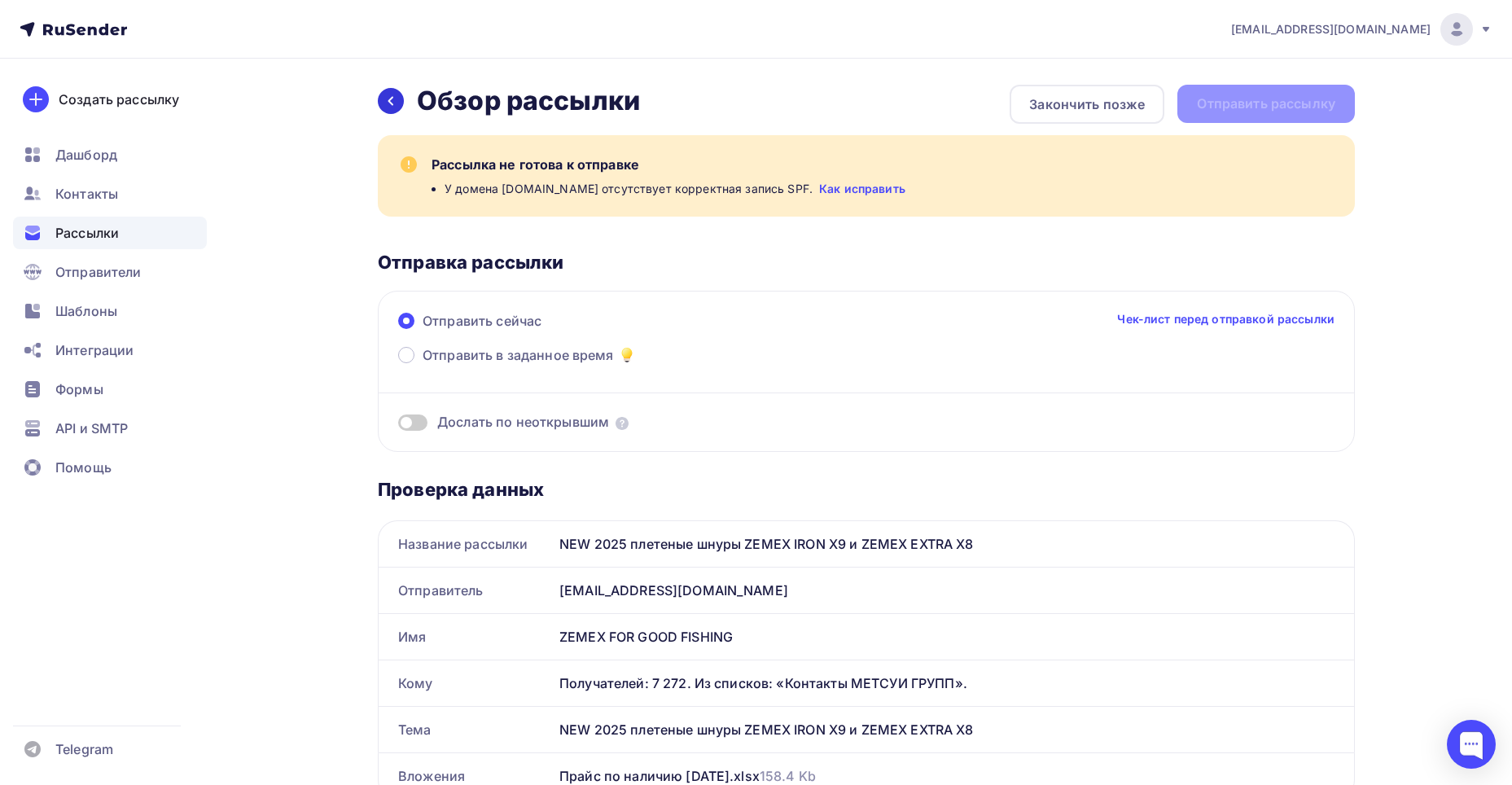
click at [393, 104] on icon at bounding box center [391, 101] width 13 height 13
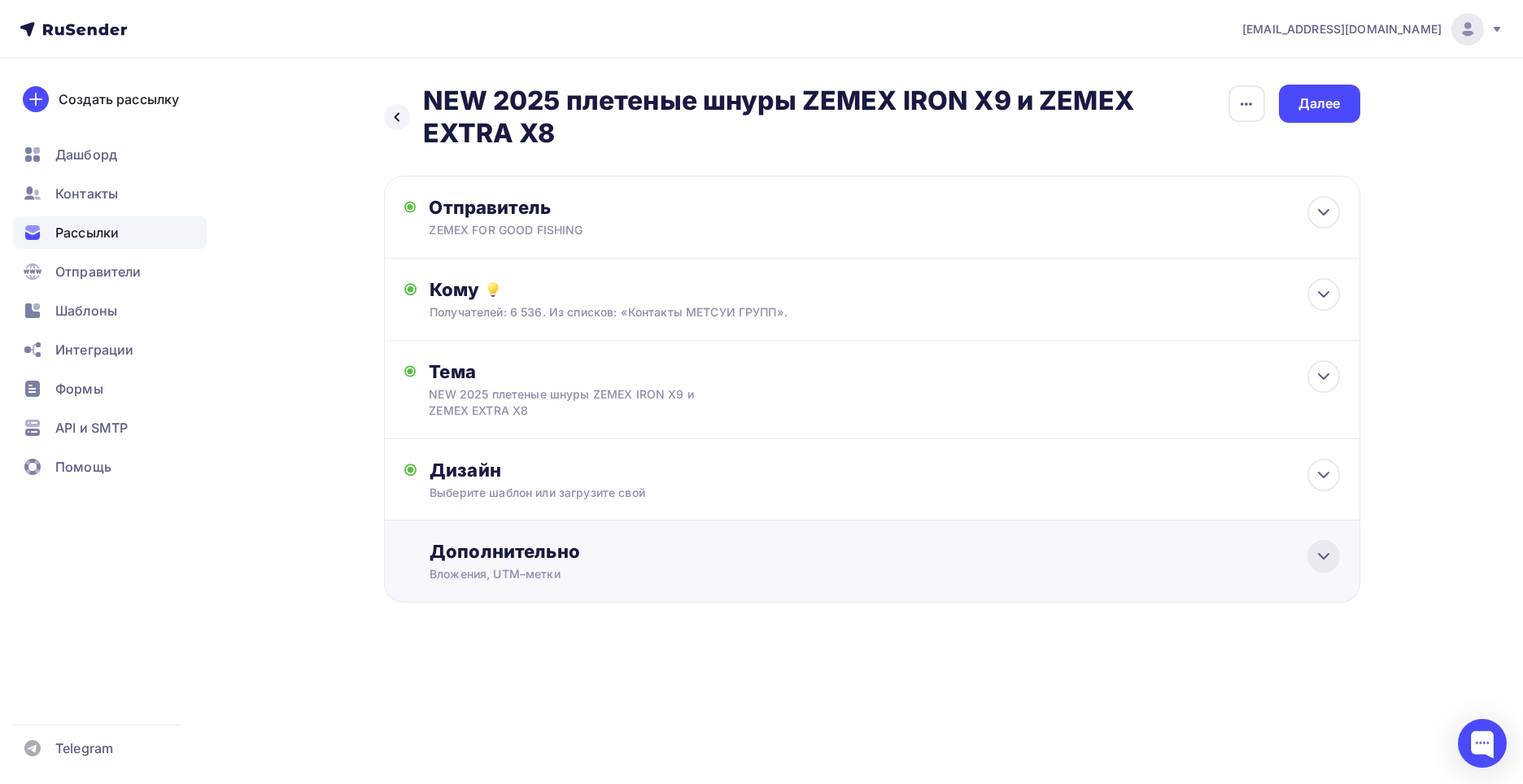
click at [1323, 550] on icon at bounding box center [1323, 556] width 19 height 19
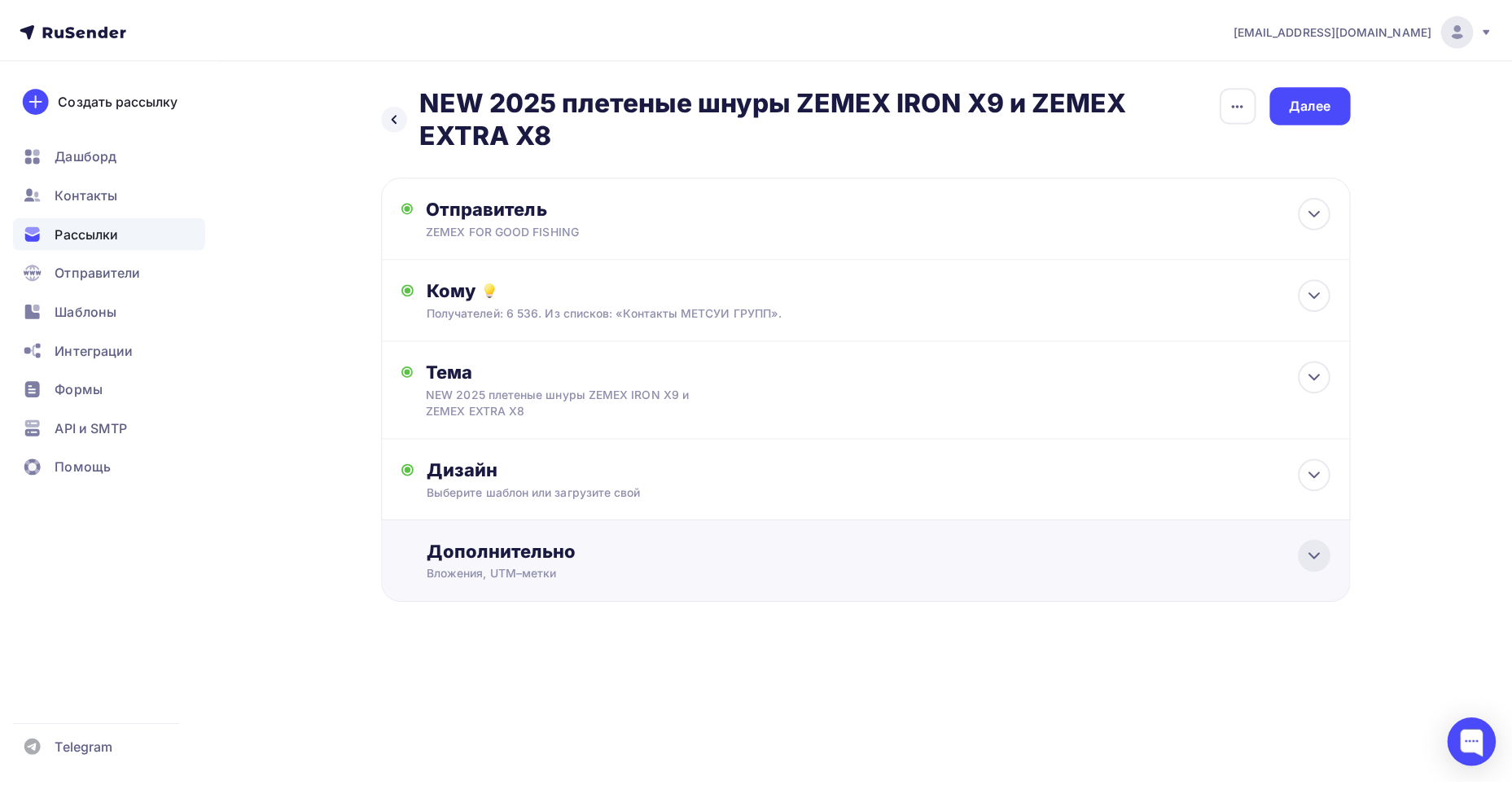
scroll to position [212, 0]
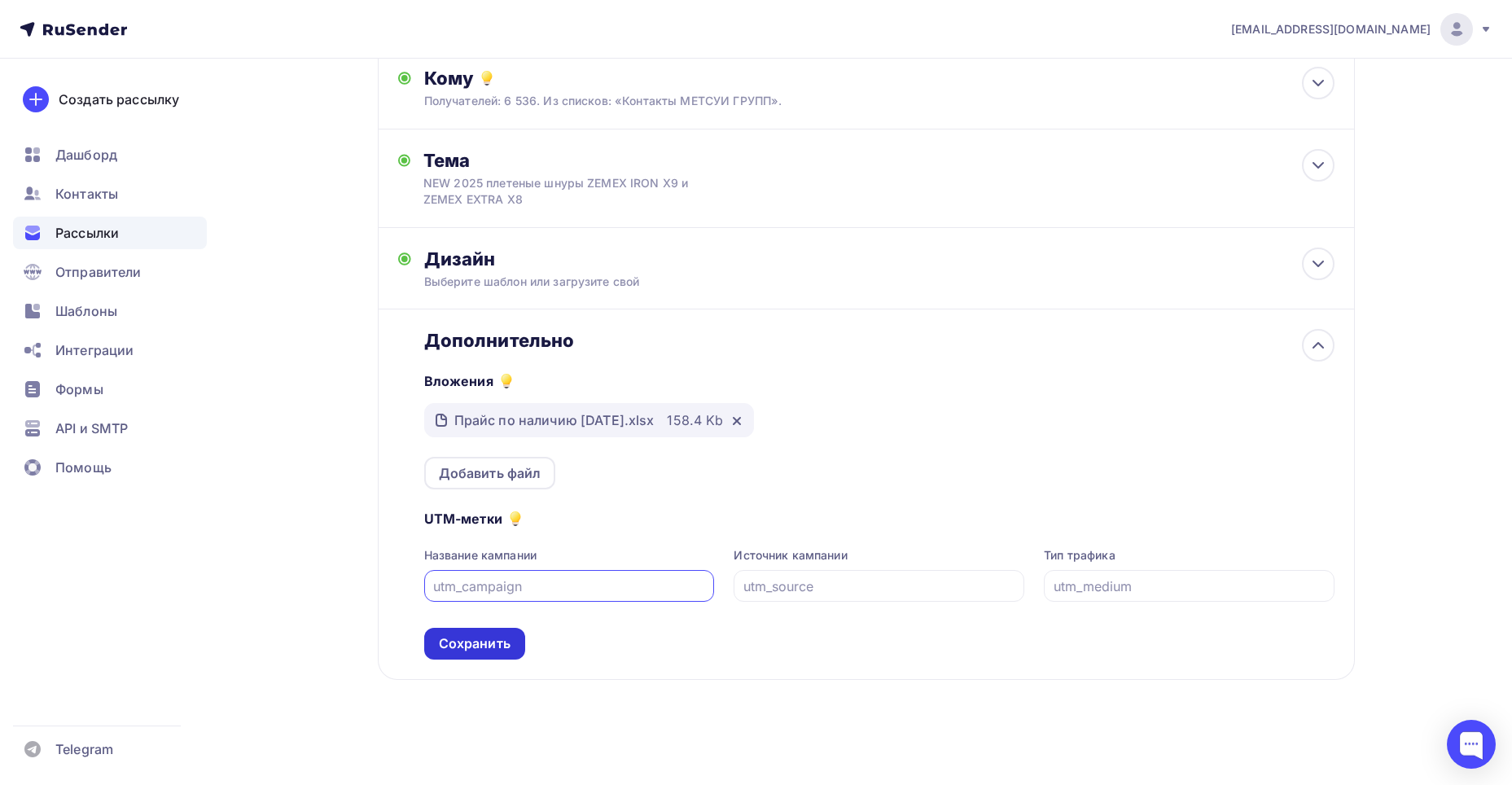
click at [482, 645] on div "Сохранить" at bounding box center [475, 644] width 72 height 18
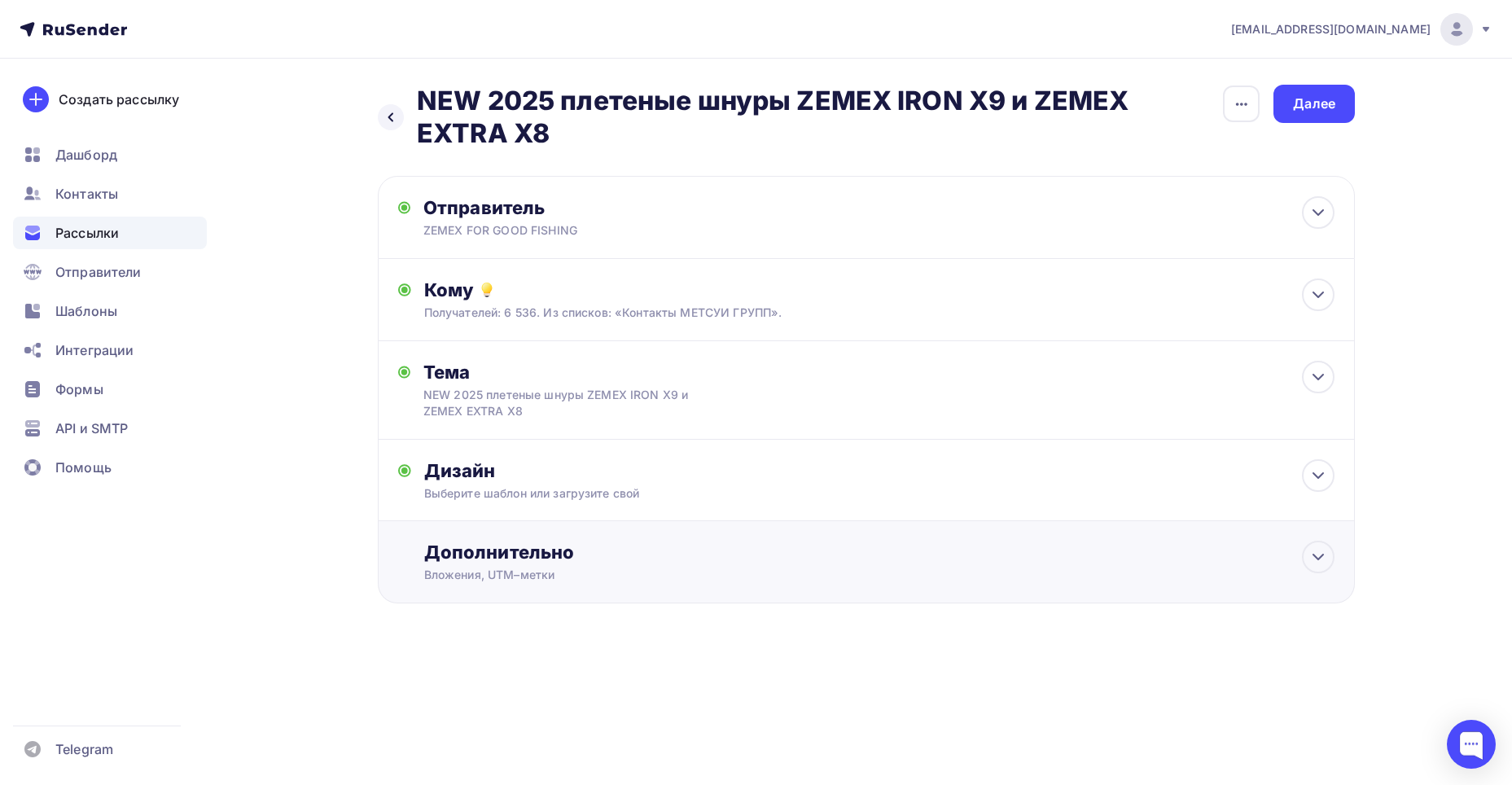
scroll to position [0, 0]
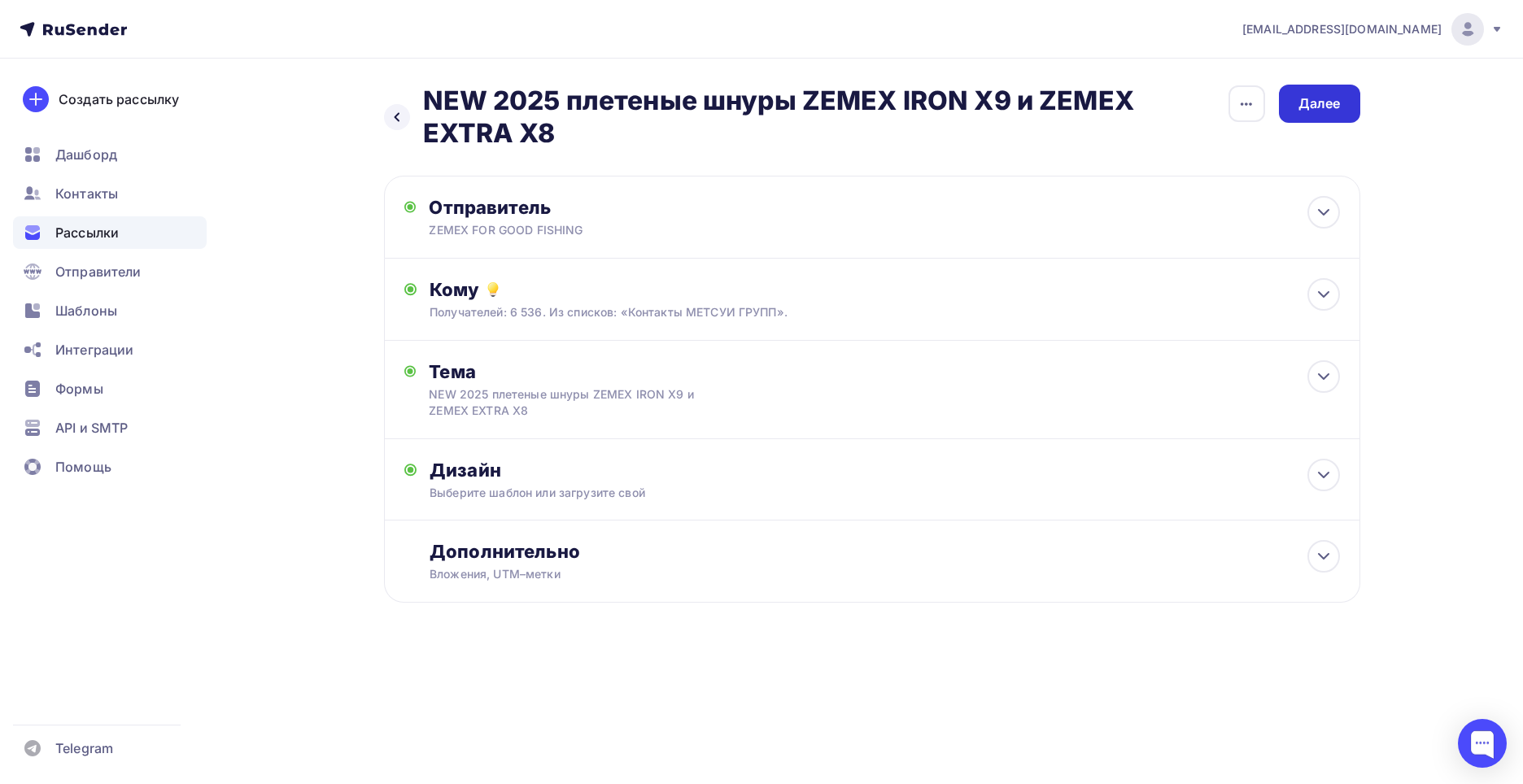
click at [1324, 98] on div "Далее" at bounding box center [1320, 103] width 42 height 18
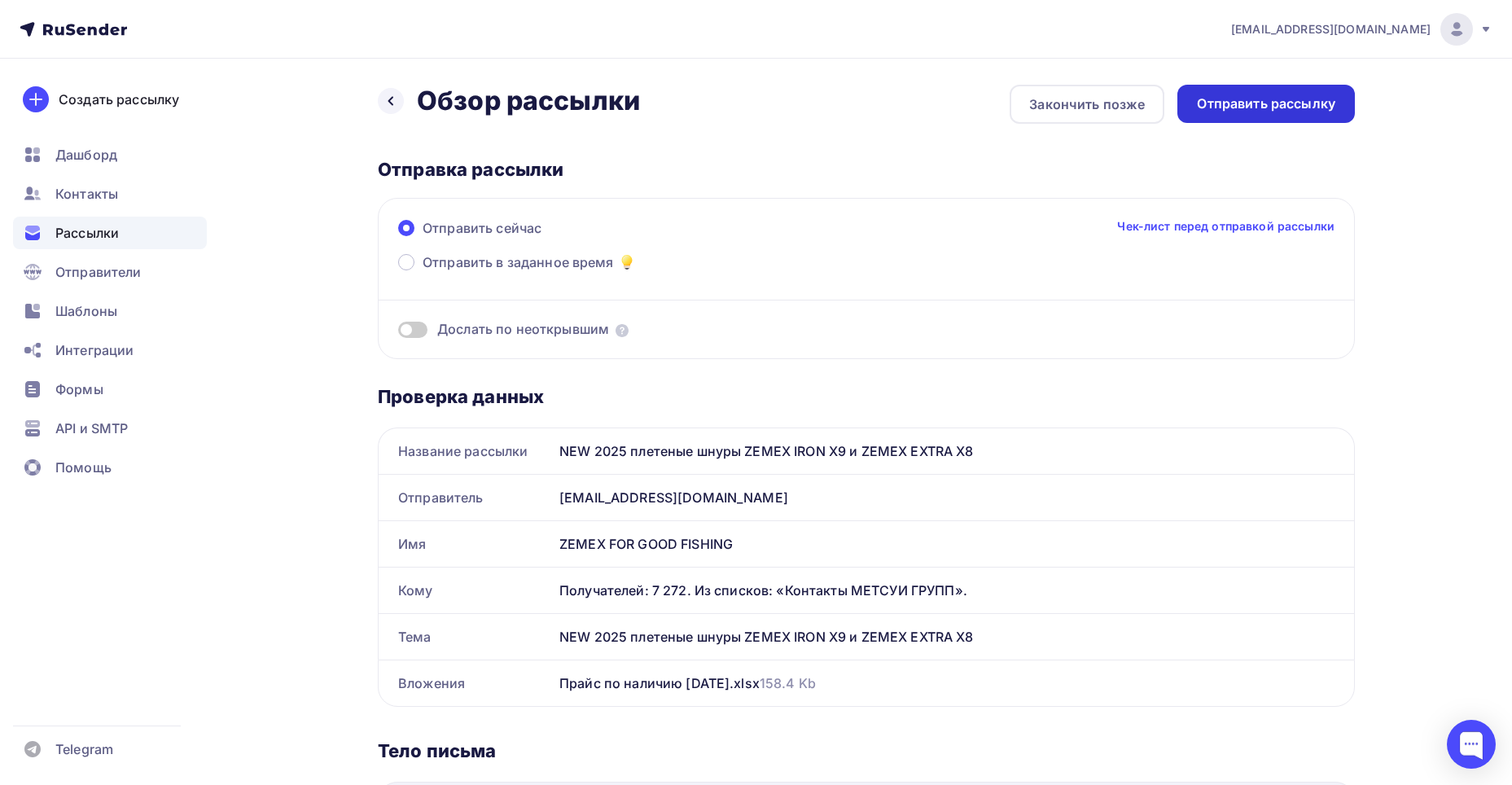
click at [1273, 105] on div "Отправить рассылку" at bounding box center [1265, 104] width 138 height 18
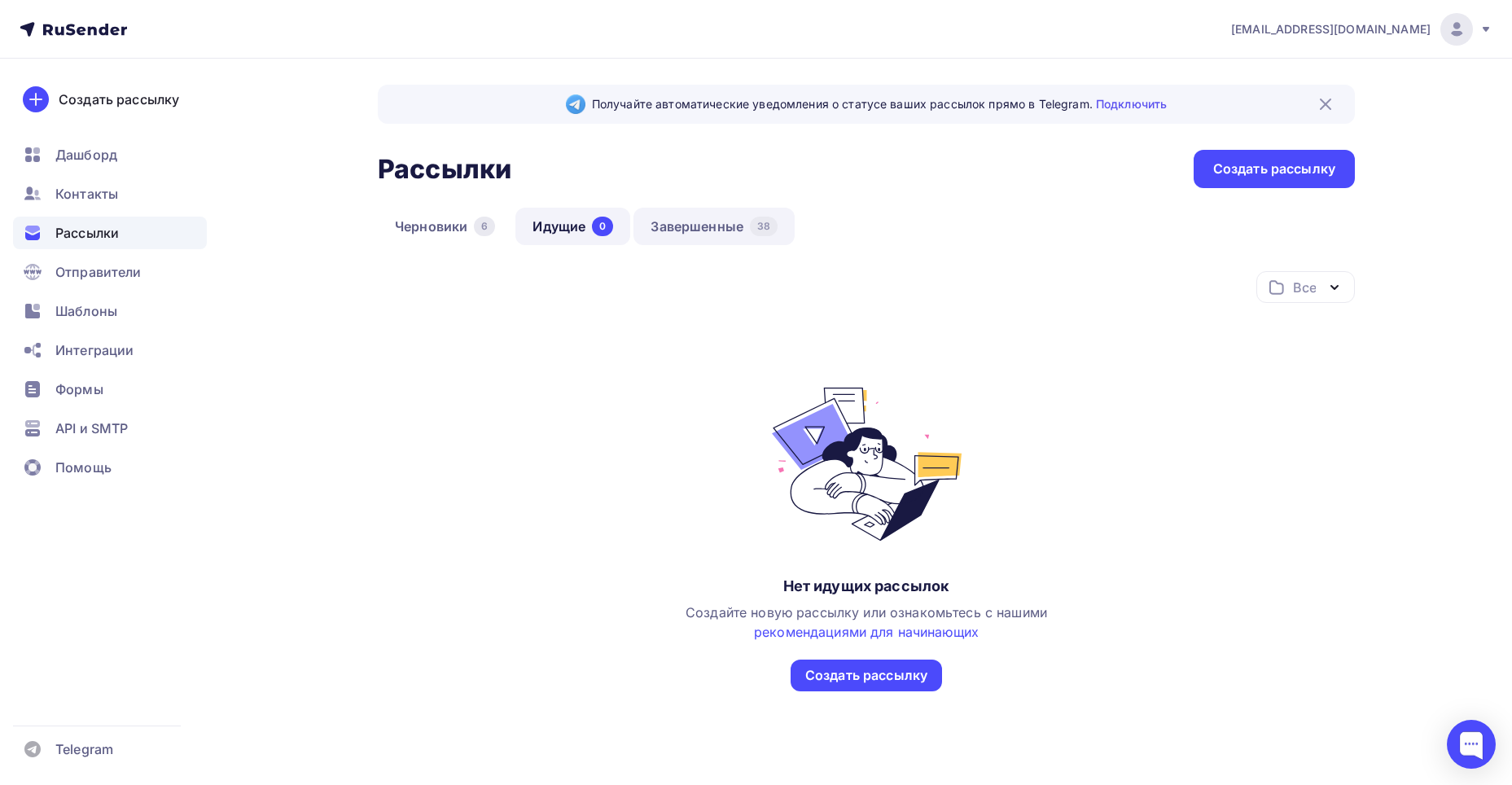
click at [671, 216] on link "Завершенные 38" at bounding box center [714, 226] width 161 height 38
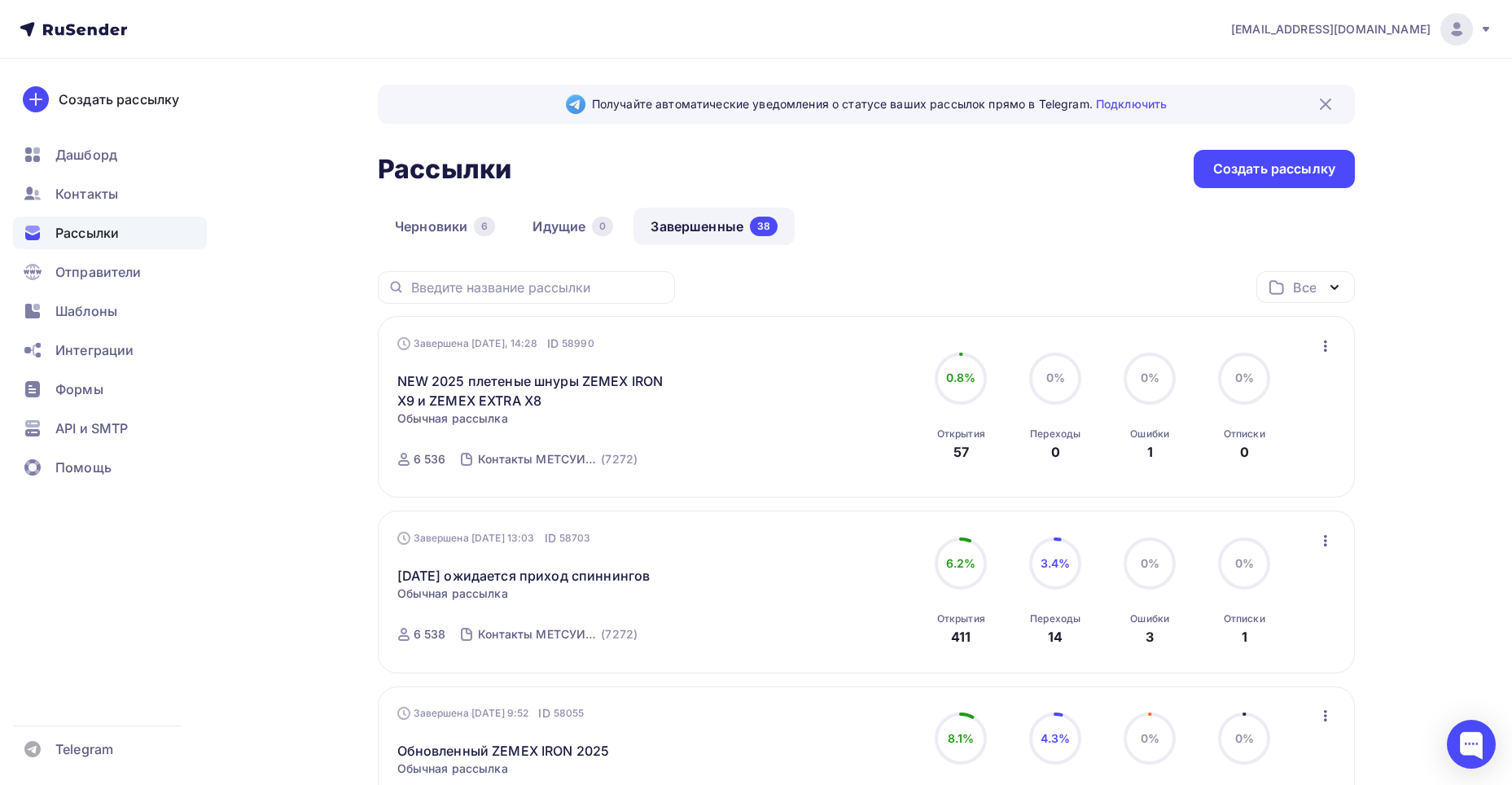
scroll to position [82, 0]
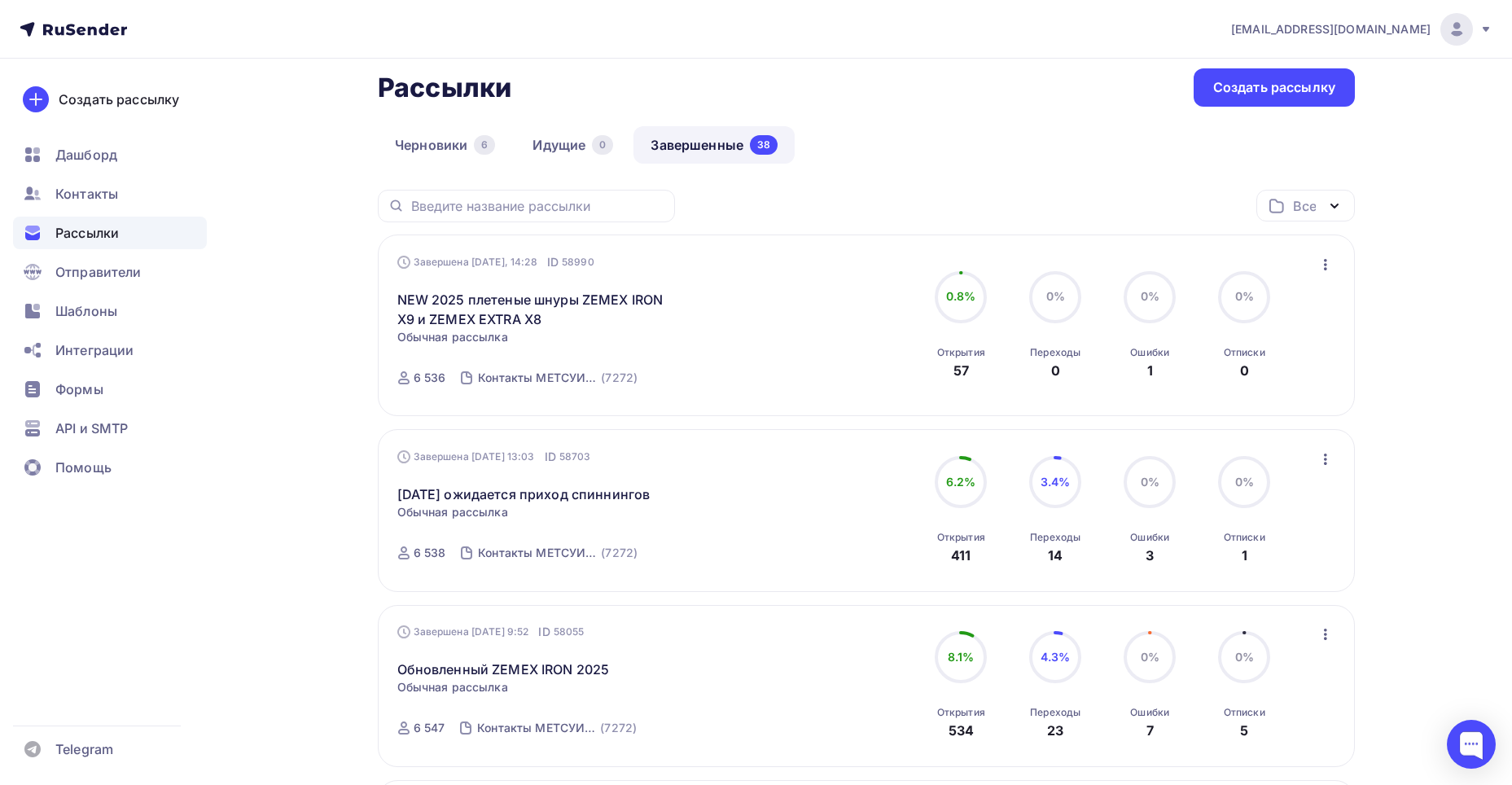
click at [1329, 267] on icon "button" at bounding box center [1325, 264] width 19 height 19
click at [1085, 172] on div "Черновики 6 Идущие 0 Завершенные 38" at bounding box center [866, 158] width 977 height 63
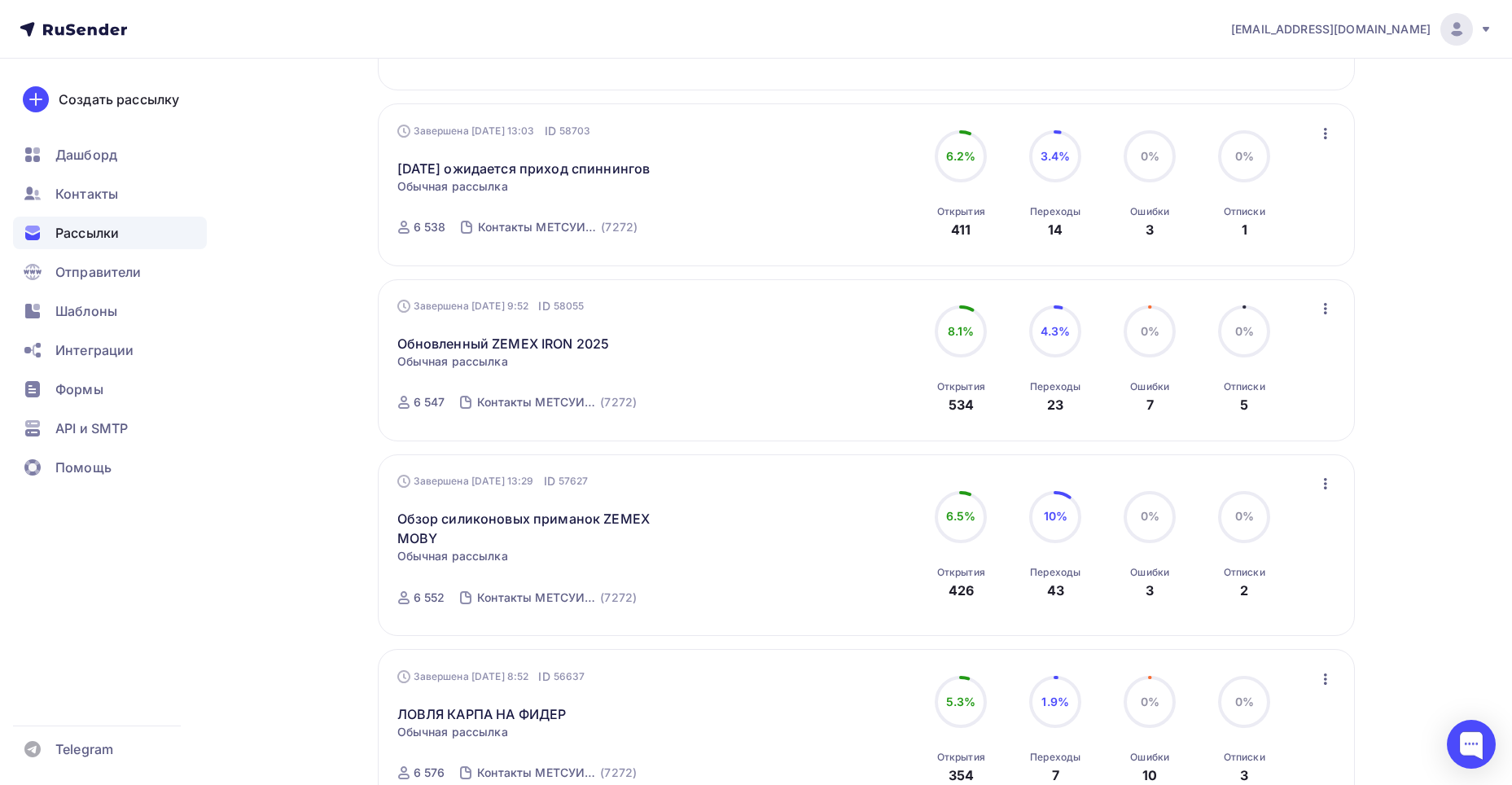
scroll to position [0, 0]
